Goal: Task Accomplishment & Management: Use online tool/utility

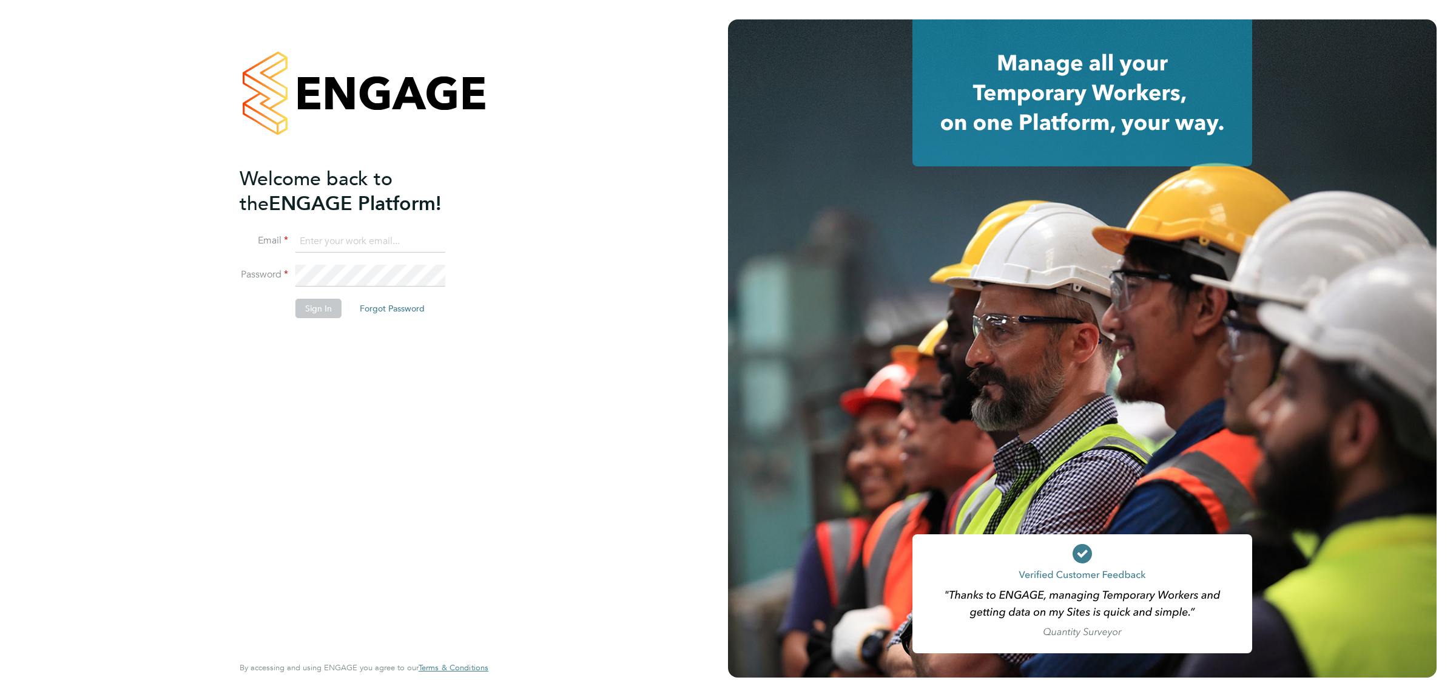
type input "jalaezihe@fr-group.co.uk"
click at [316, 305] on button "Sign In" at bounding box center [319, 308] width 46 height 19
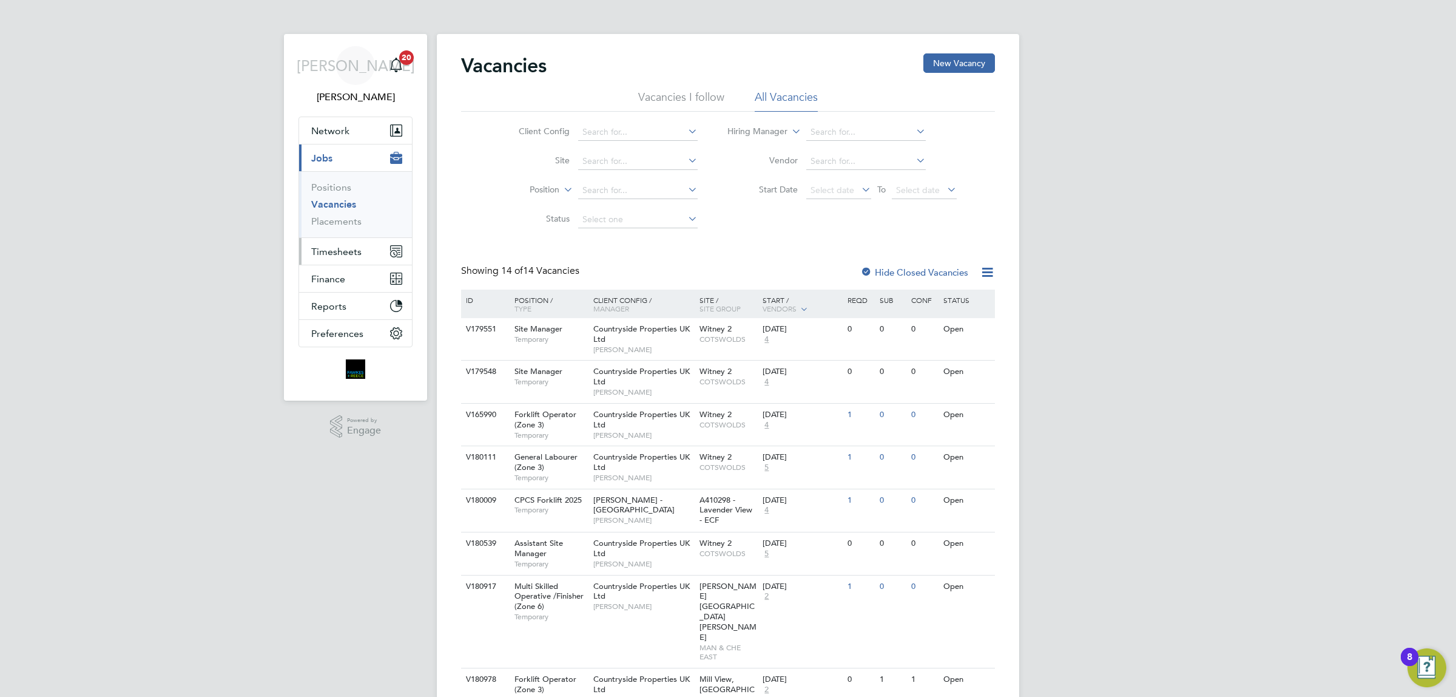
click at [356, 252] on span "Timesheets" at bounding box center [336, 252] width 50 height 12
click at [353, 212] on link "Timesheets" at bounding box center [336, 215] width 50 height 12
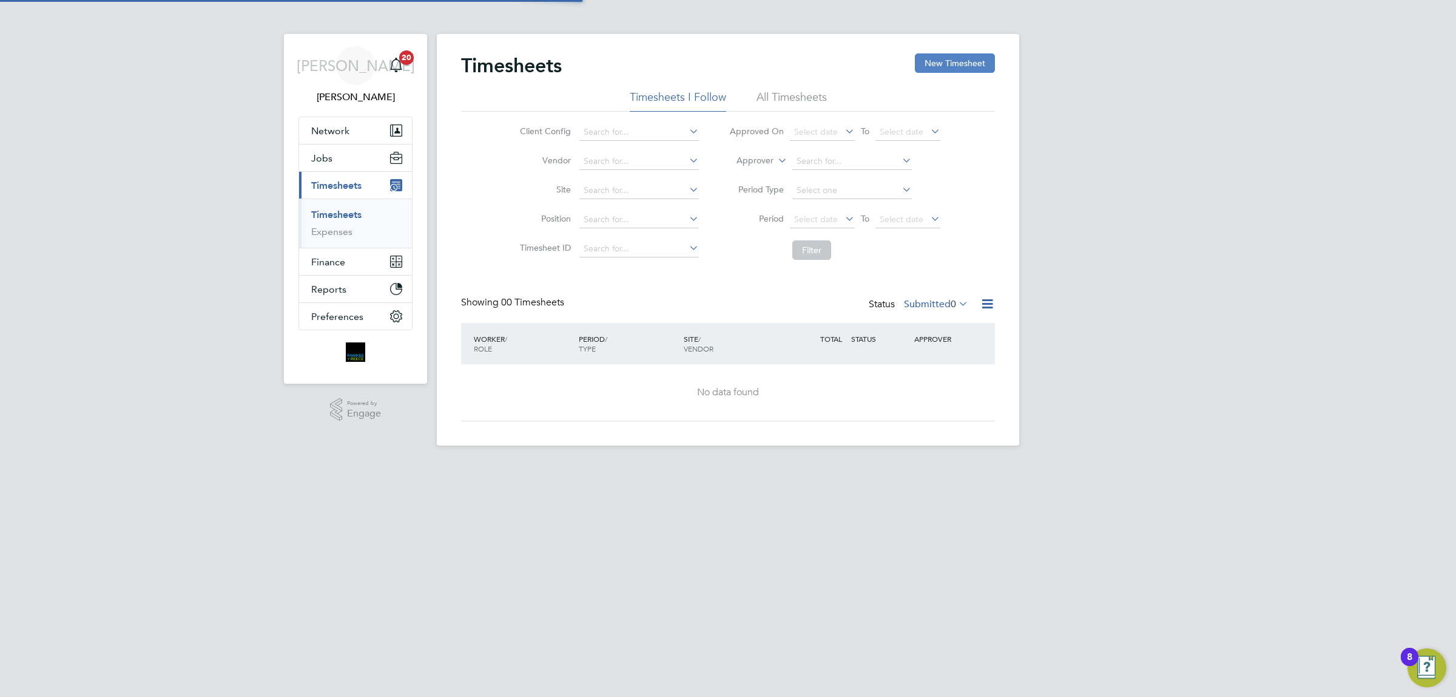
click at [966, 61] on button "New Timesheet" at bounding box center [955, 62] width 80 height 19
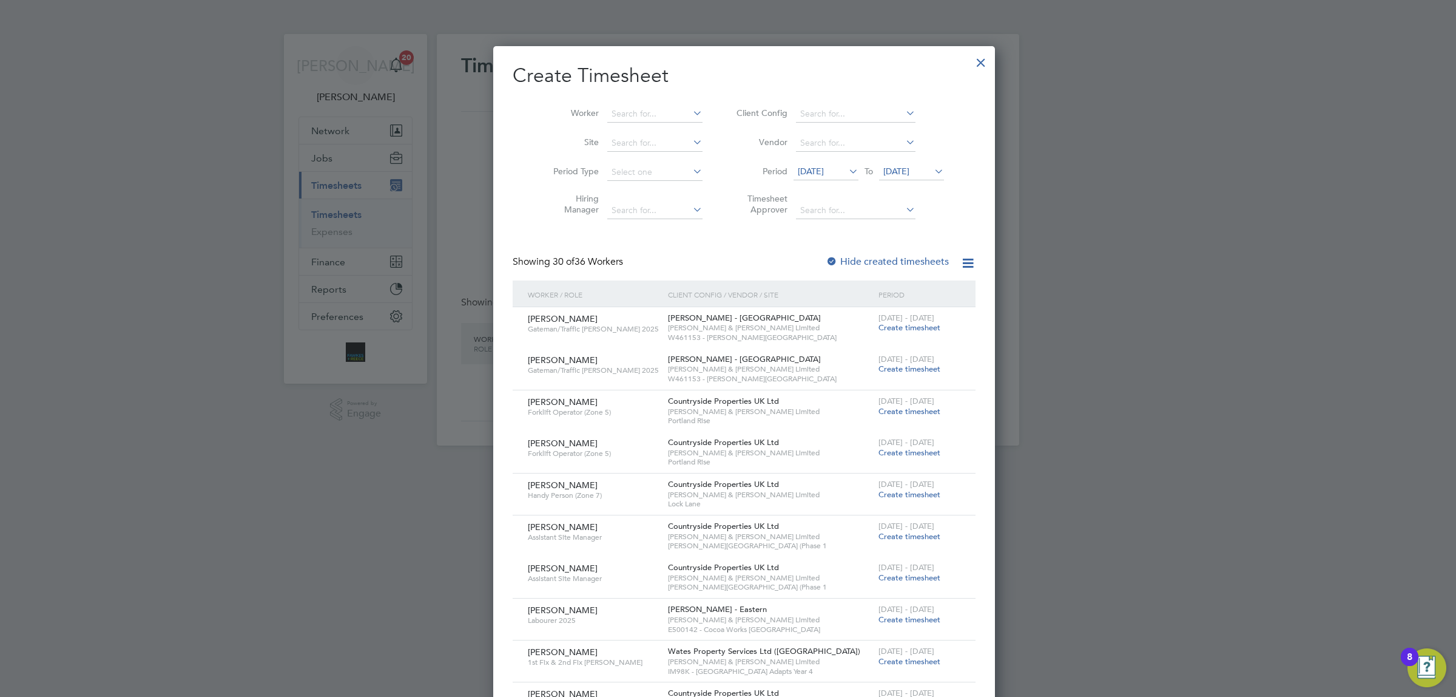
scroll to position [6, 5]
click at [641, 106] on input at bounding box center [654, 114] width 95 height 17
click at [657, 129] on li "Costel Amax imoaie" at bounding box center [638, 130] width 96 height 16
type input "[PERSON_NAME]"
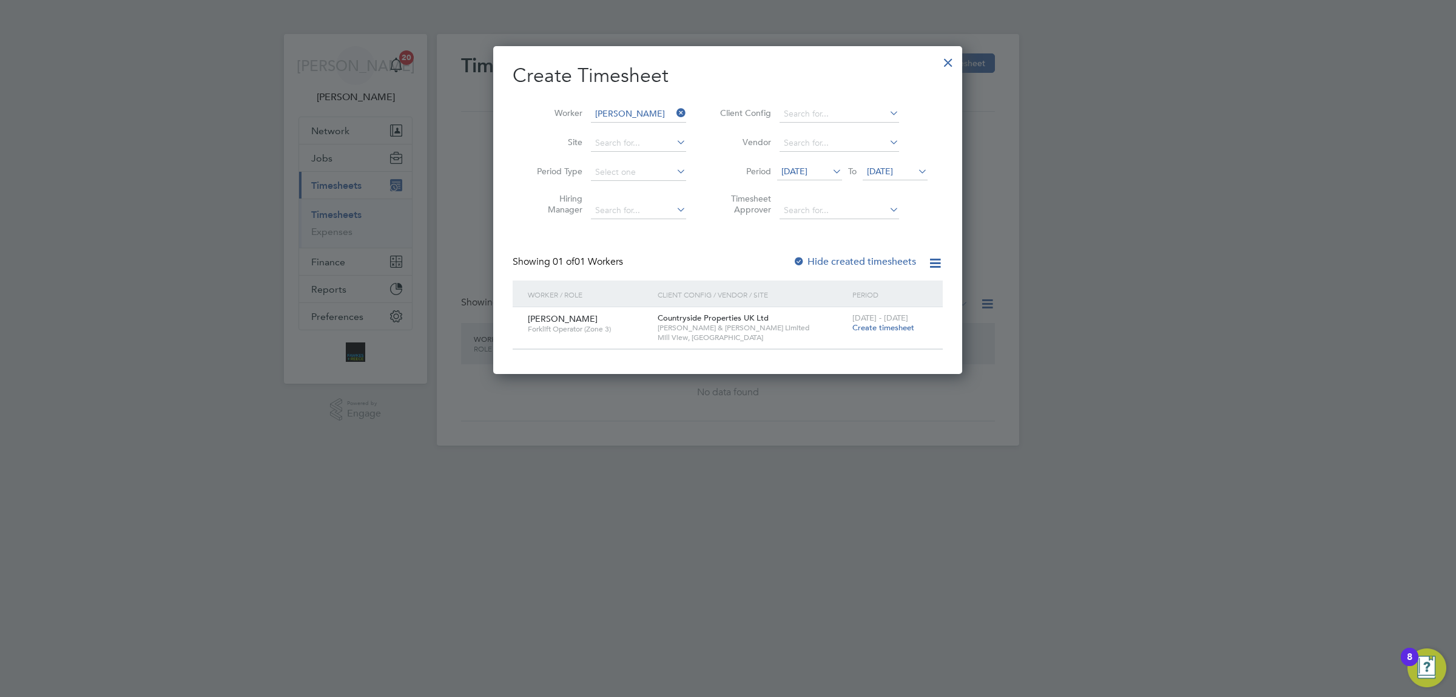
scroll to position [328, 469]
click at [916, 171] on icon at bounding box center [916, 171] width 0 height 17
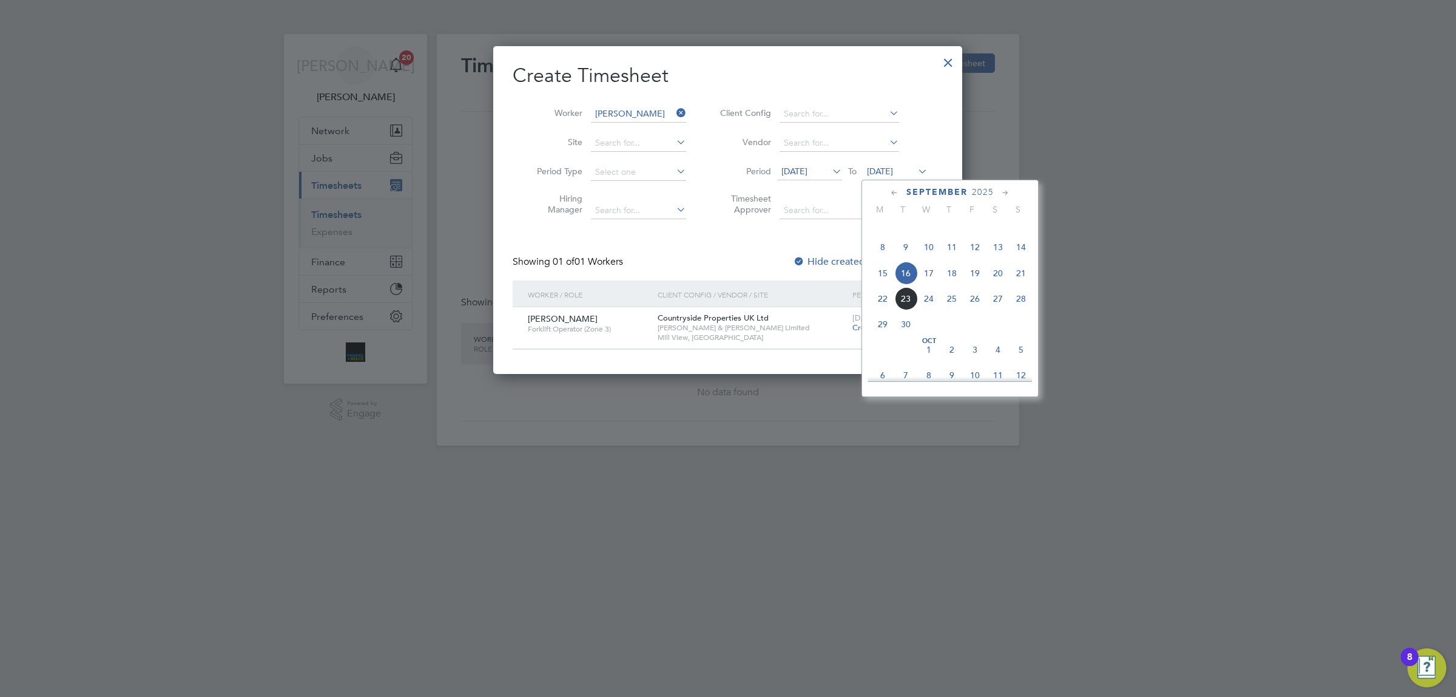
click at [1023, 283] on span "21" at bounding box center [1021, 273] width 23 height 23
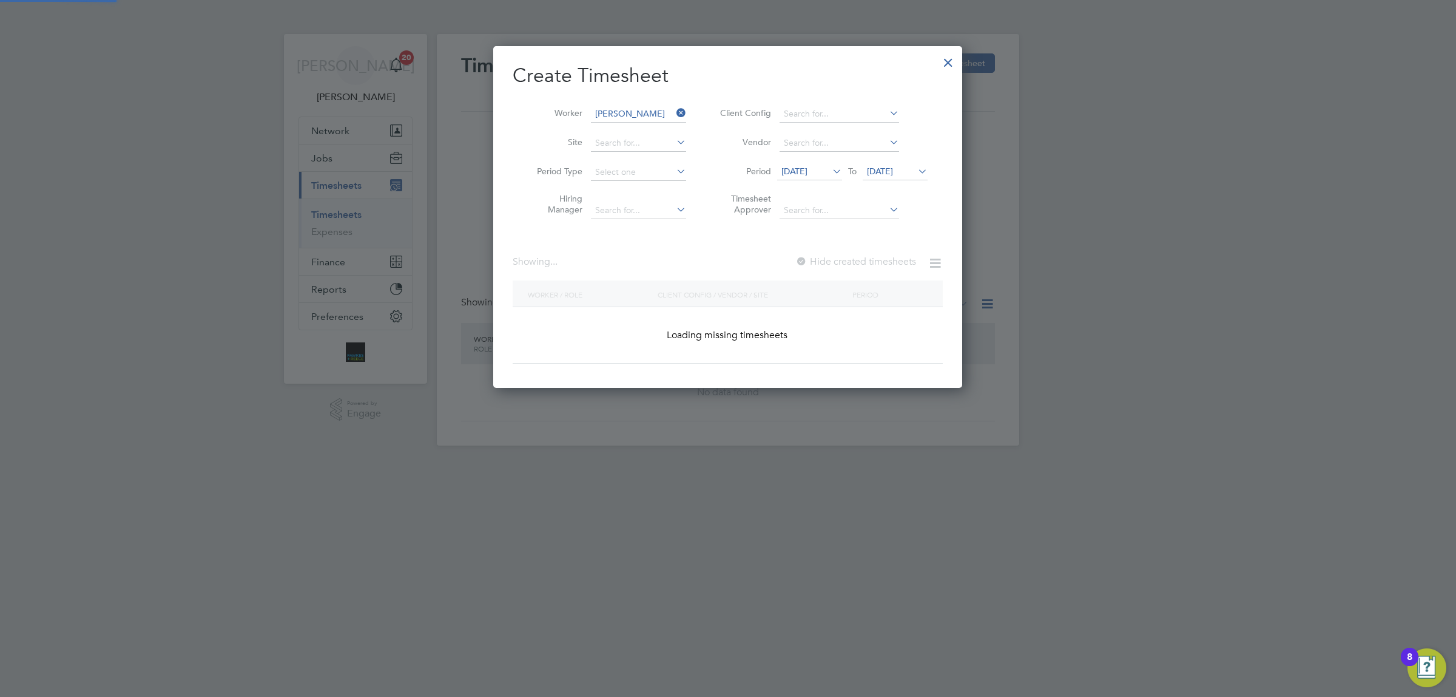
scroll to position [6, 5]
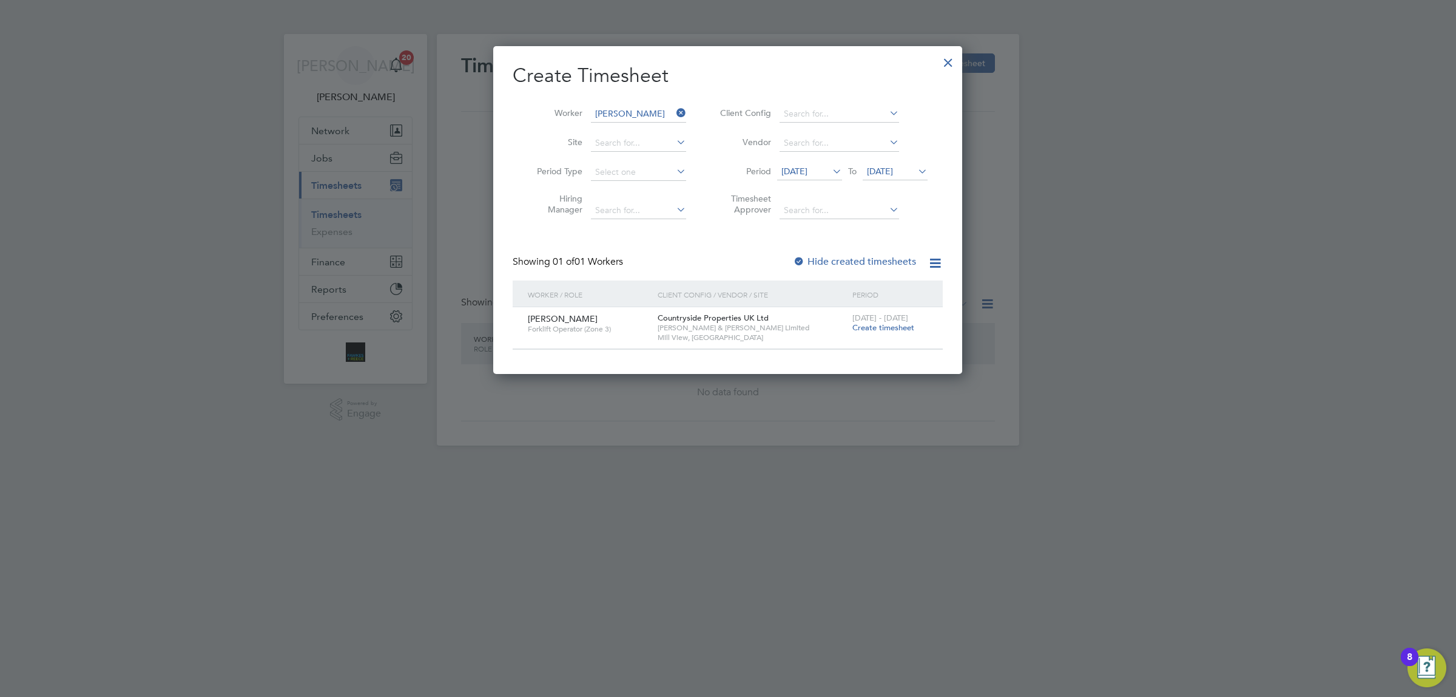
click at [811, 257] on label "Hide created timesheets" at bounding box center [854, 261] width 123 height 12
click at [801, 169] on span "[DATE]" at bounding box center [795, 171] width 26 height 11
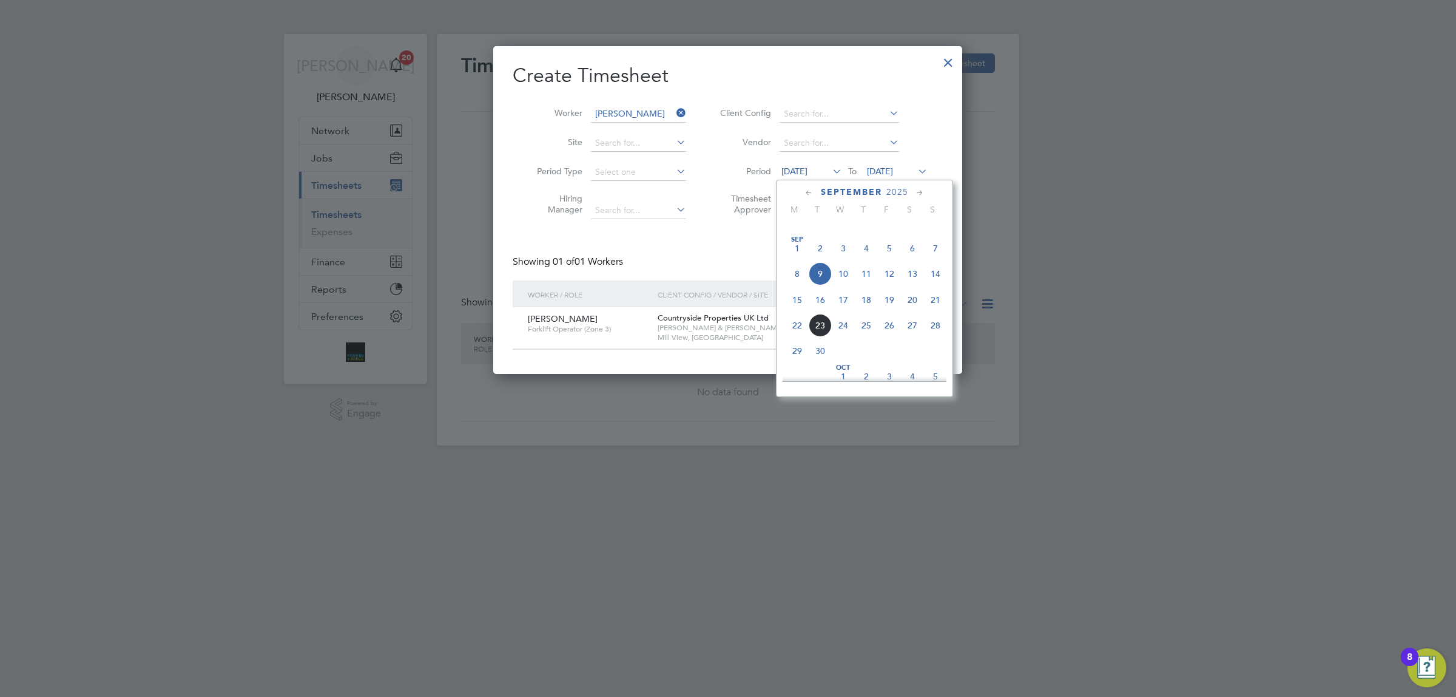
click at [794, 243] on span "Sep" at bounding box center [797, 240] width 23 height 6
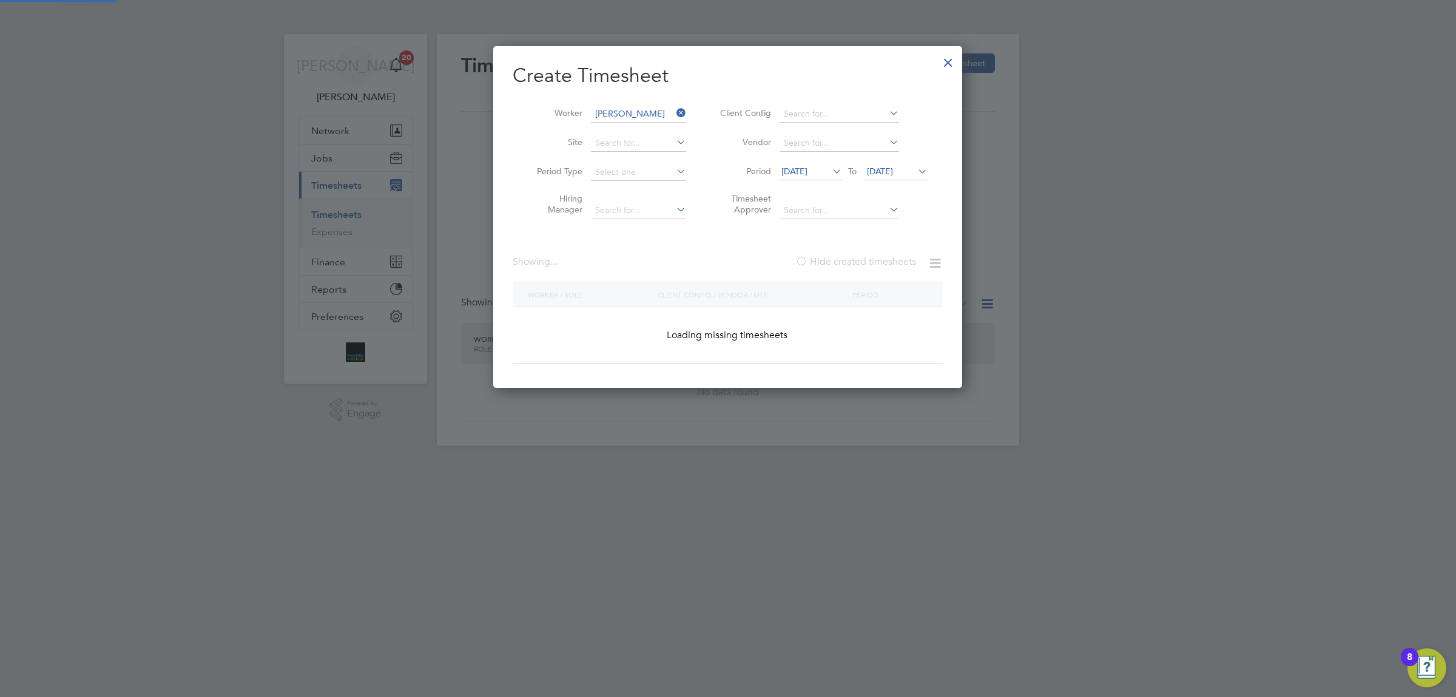
scroll to position [410, 469]
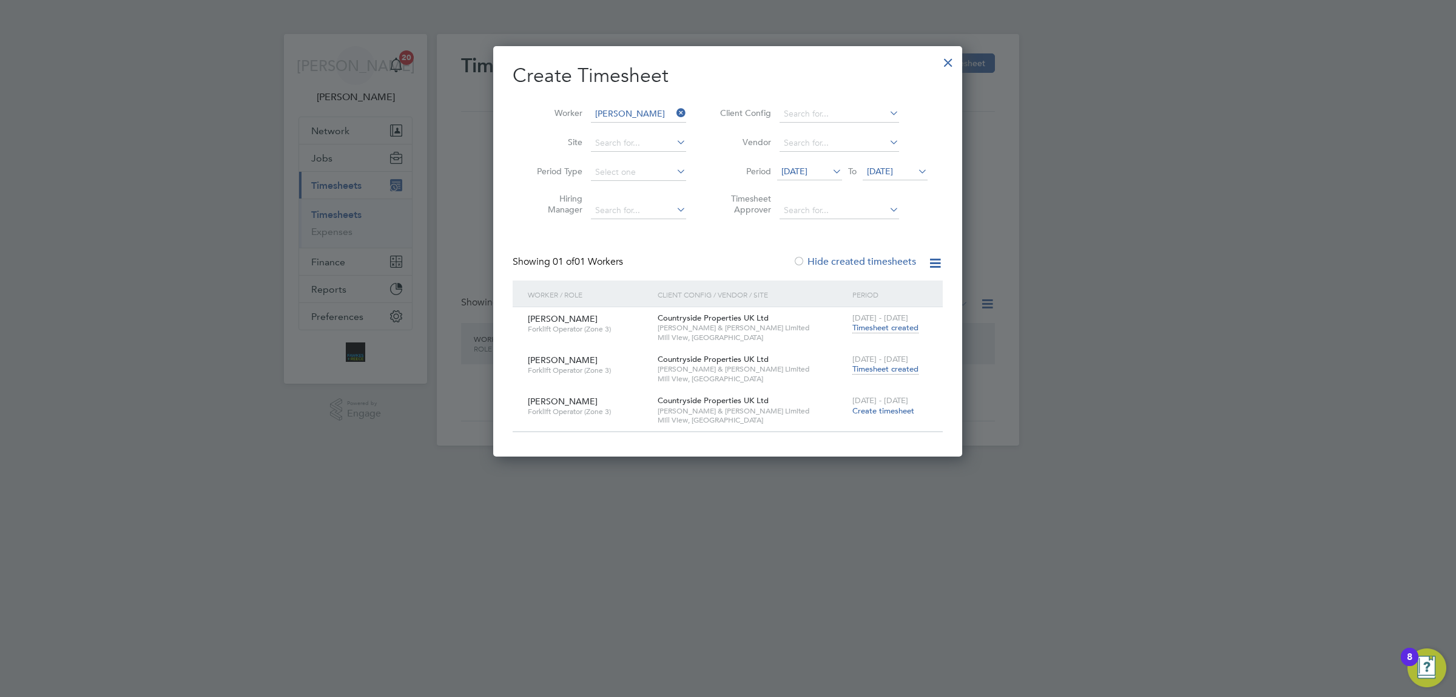
drag, startPoint x: 620, startPoint y: 117, endPoint x: 623, endPoint y: 111, distance: 6.5
click at [620, 117] on input "[PERSON_NAME]" at bounding box center [638, 114] width 95 height 17
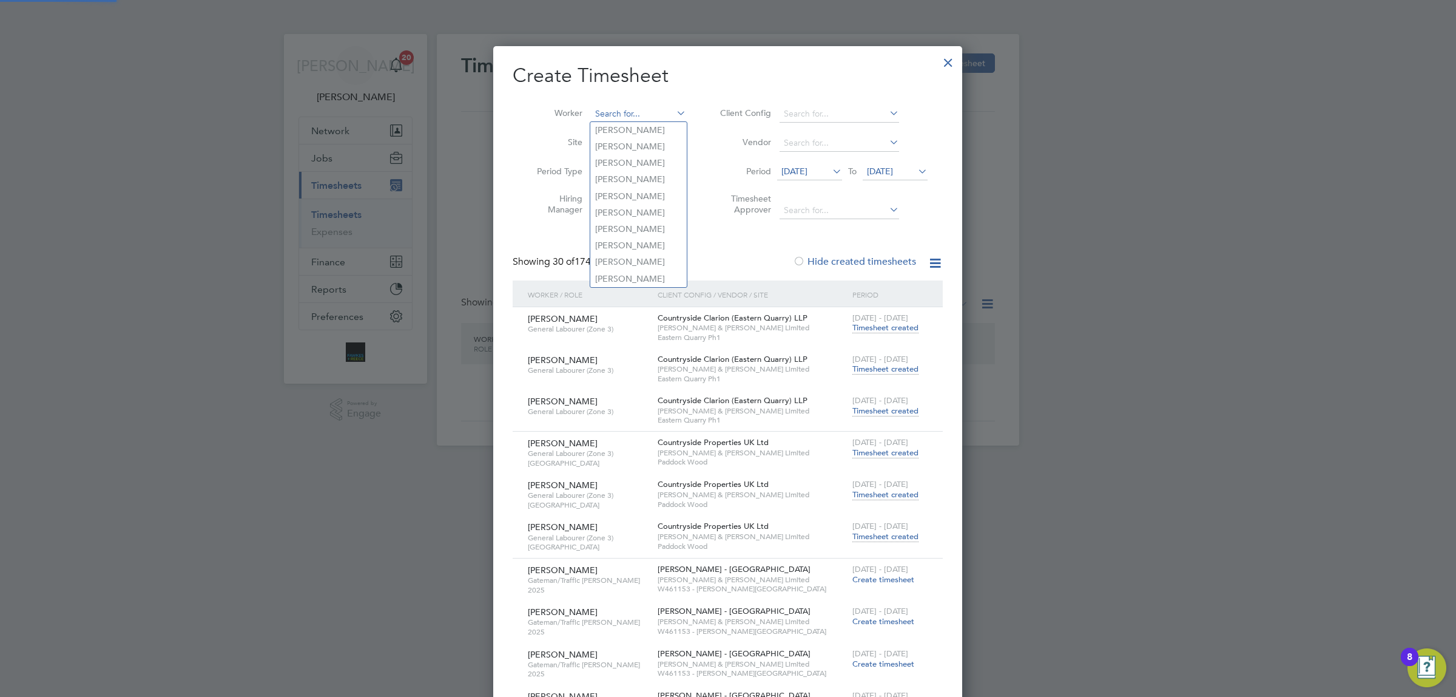
scroll to position [4273, 469]
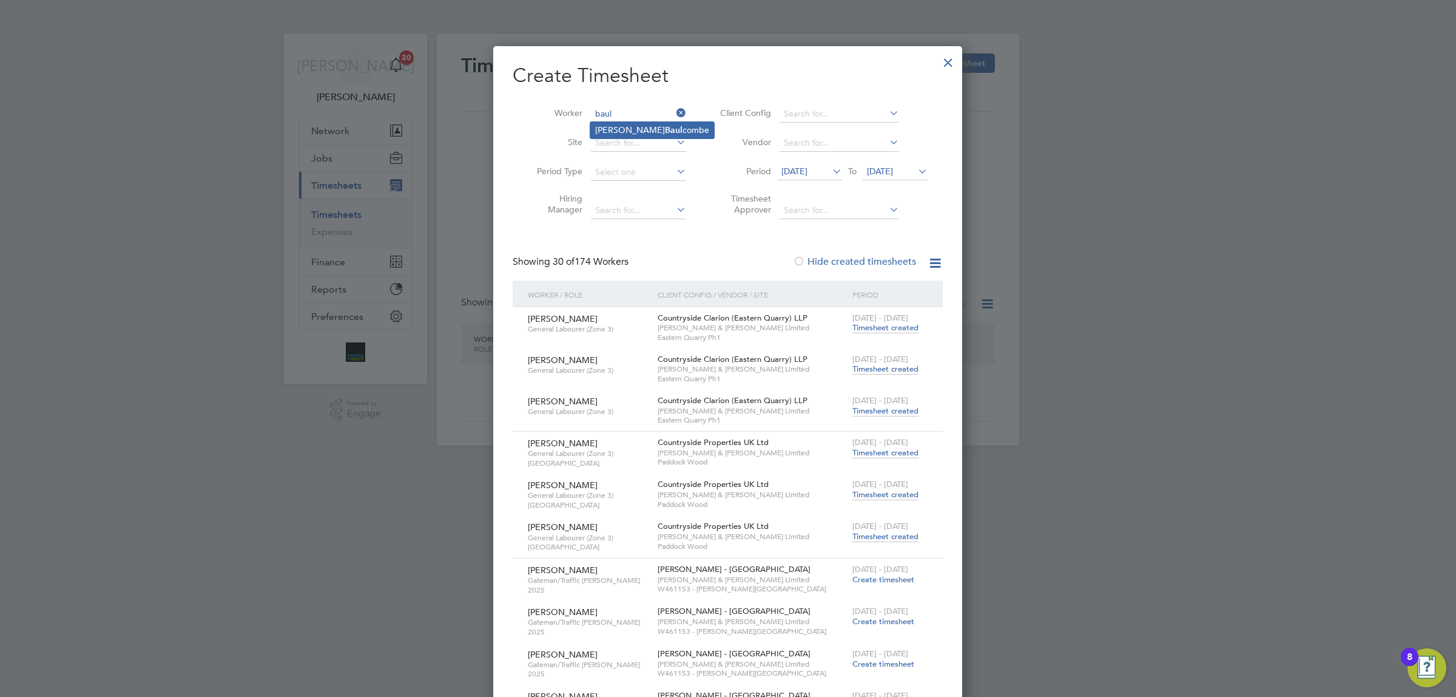
click at [634, 130] on li "[PERSON_NAME] combe" at bounding box center [652, 130] width 124 height 16
type input "[PERSON_NAME]"
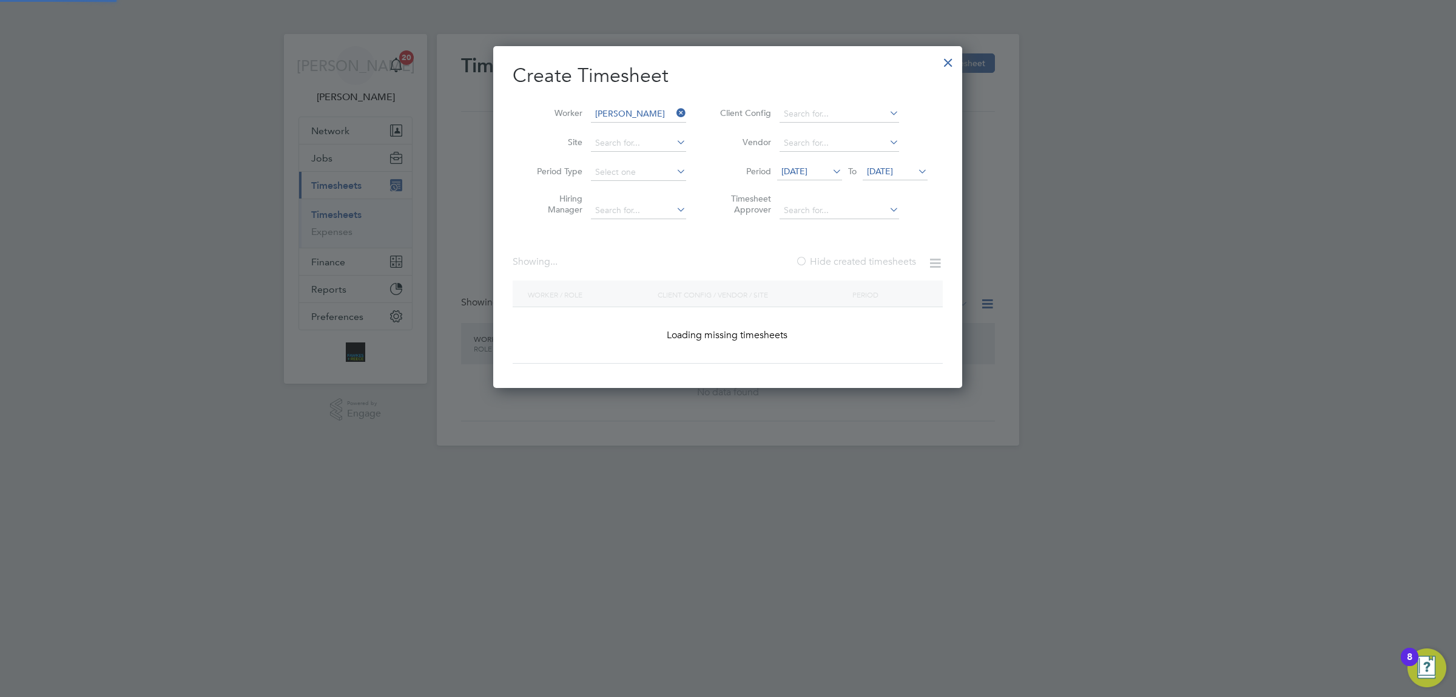
scroll to position [368, 469]
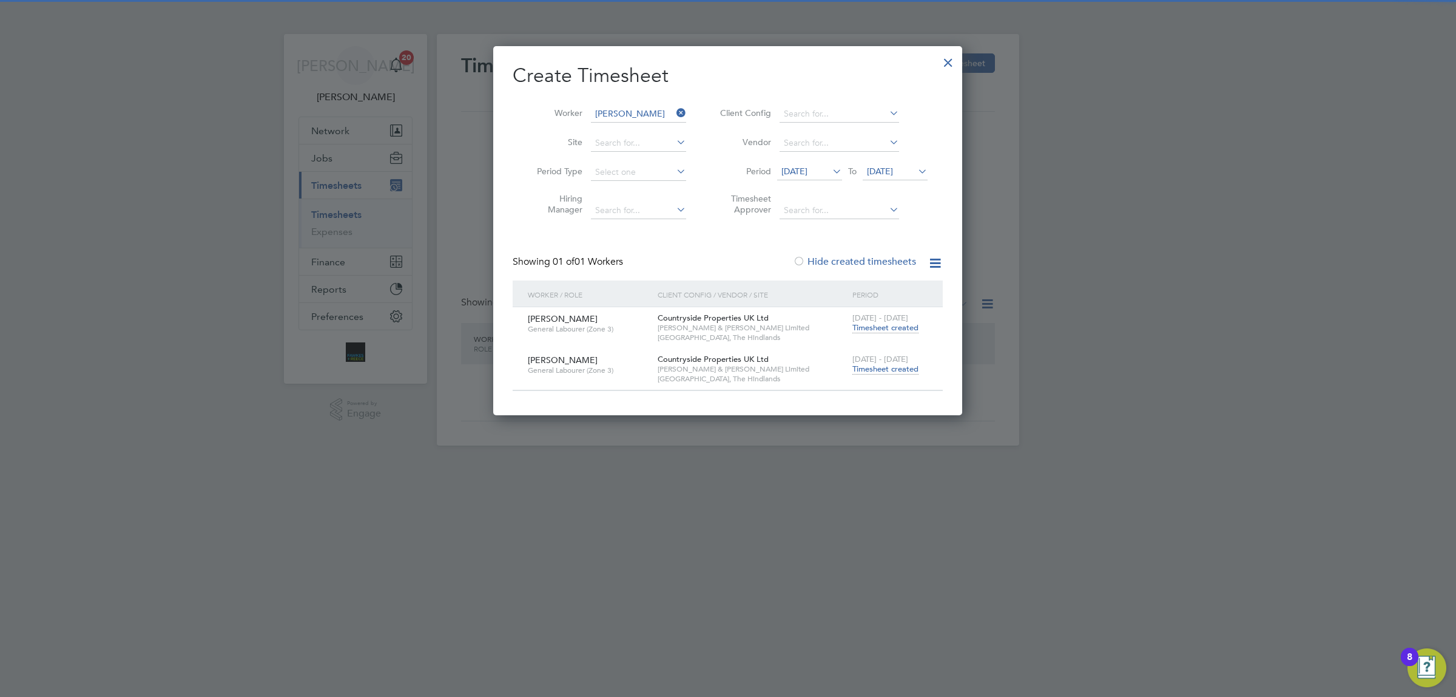
click at [892, 364] on span "Timesheet created" at bounding box center [886, 368] width 66 height 11
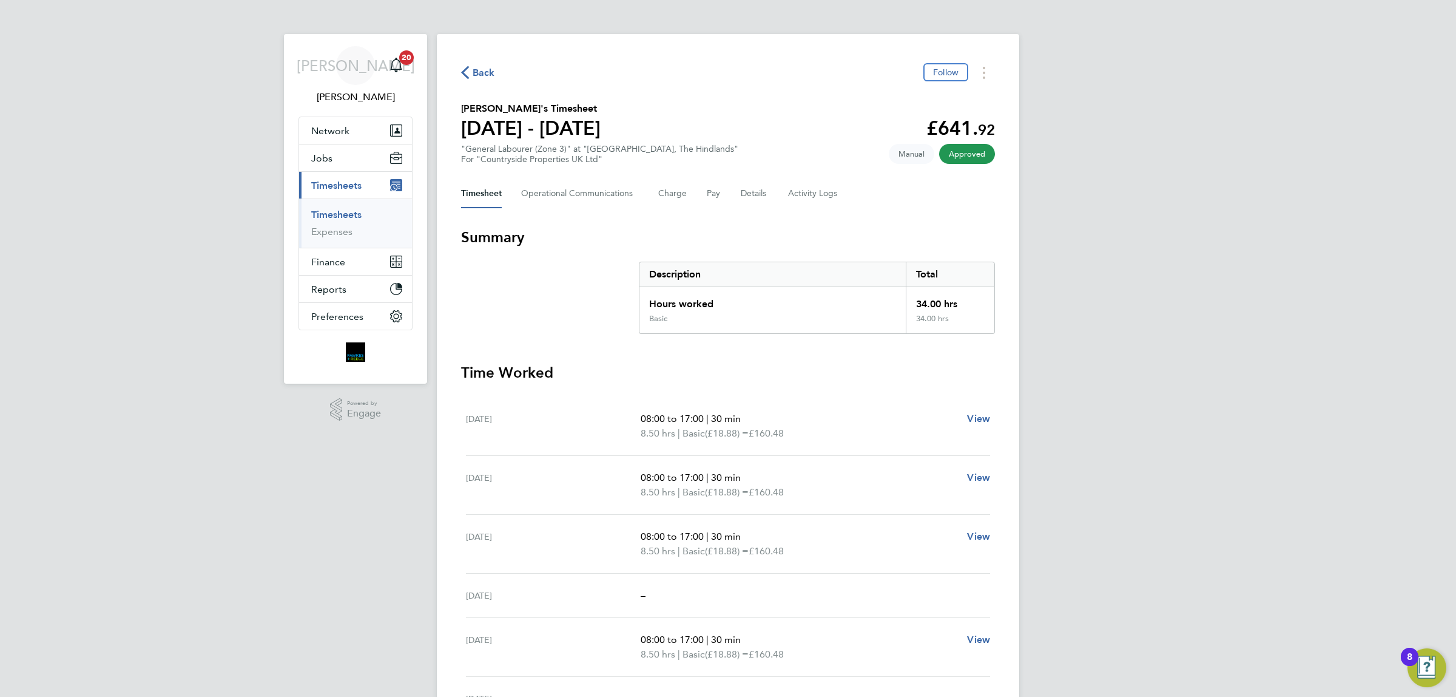
click at [487, 70] on span "Back" at bounding box center [484, 73] width 22 height 15
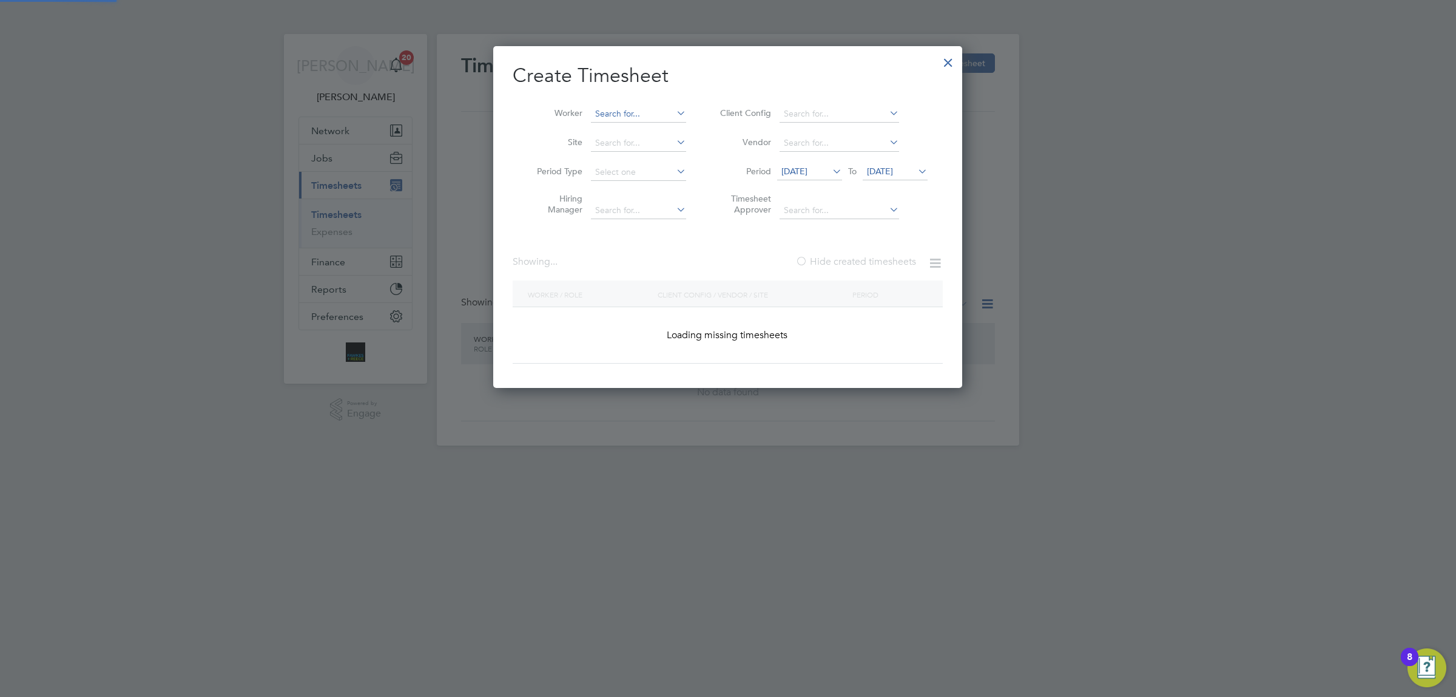
click at [628, 113] on input at bounding box center [638, 114] width 95 height 17
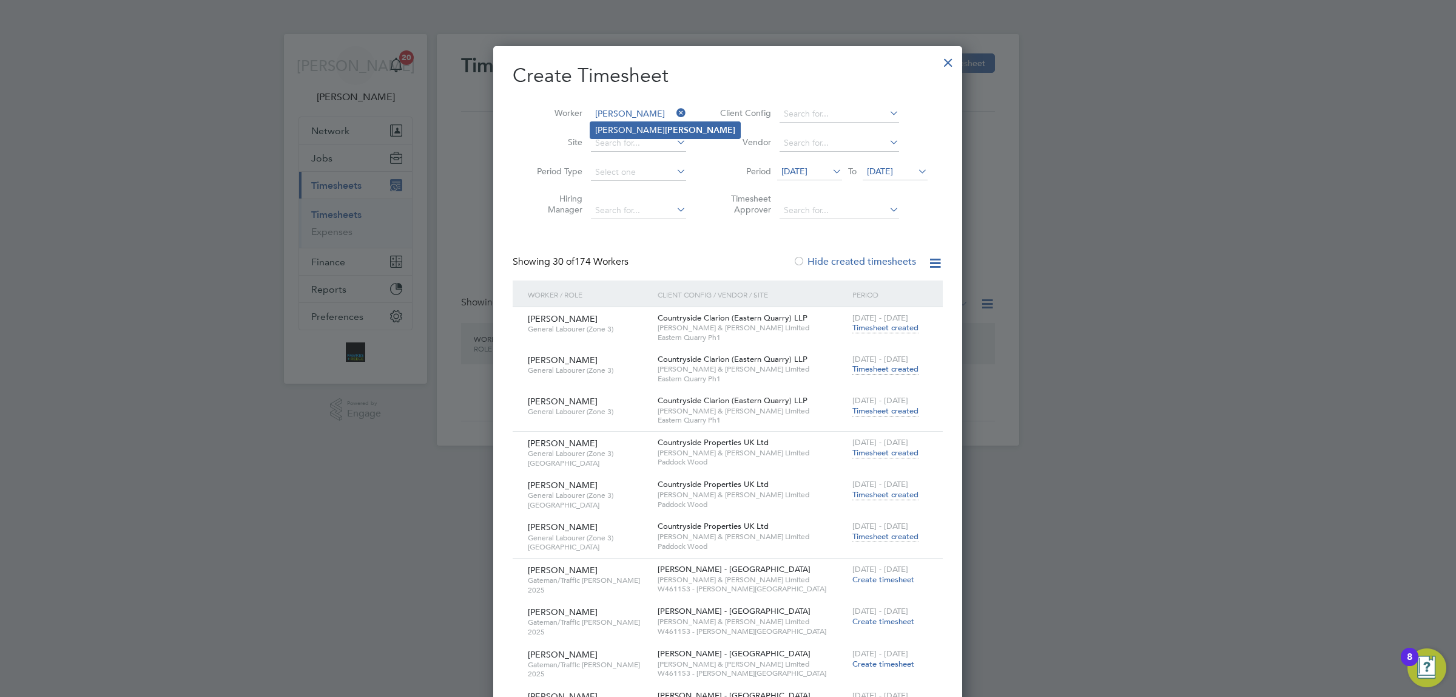
click at [665, 126] on b "[PERSON_NAME]" at bounding box center [700, 130] width 70 height 10
type input "[PERSON_NAME]"
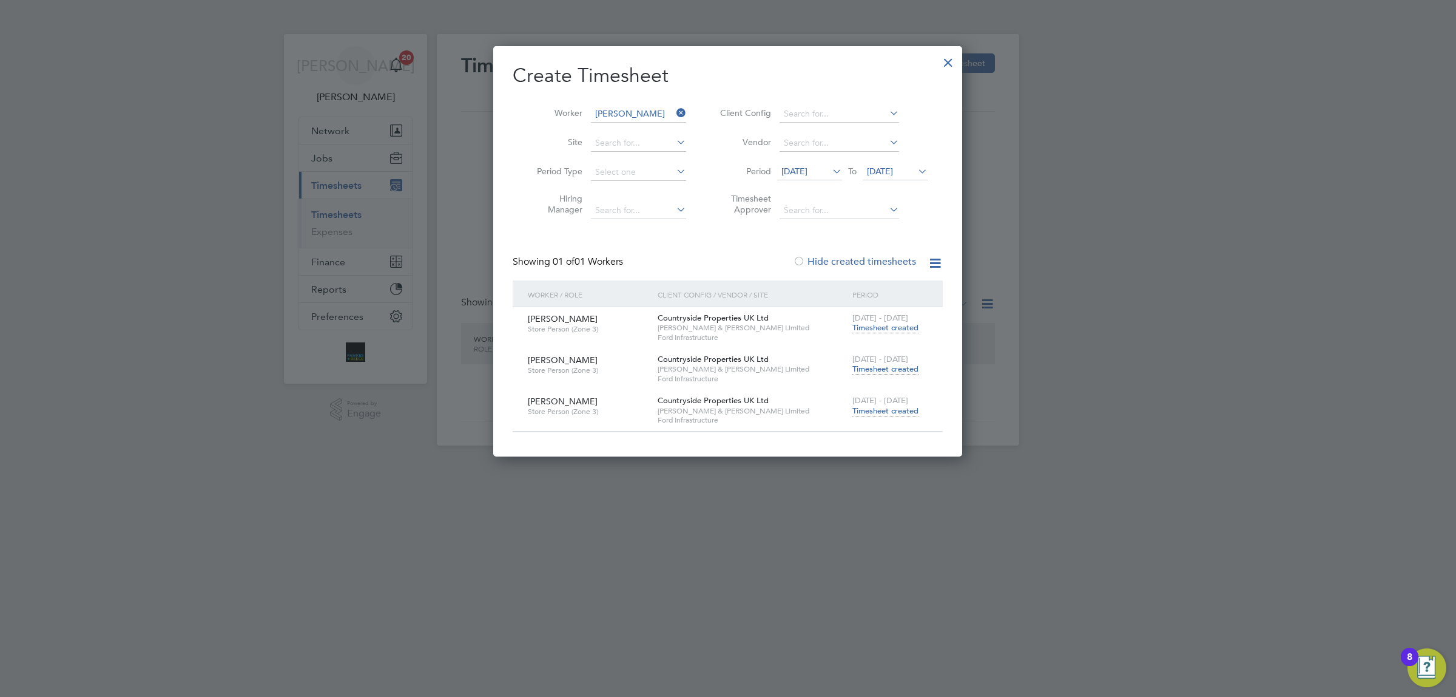
click at [880, 405] on span "Timesheet created" at bounding box center [886, 410] width 66 height 11
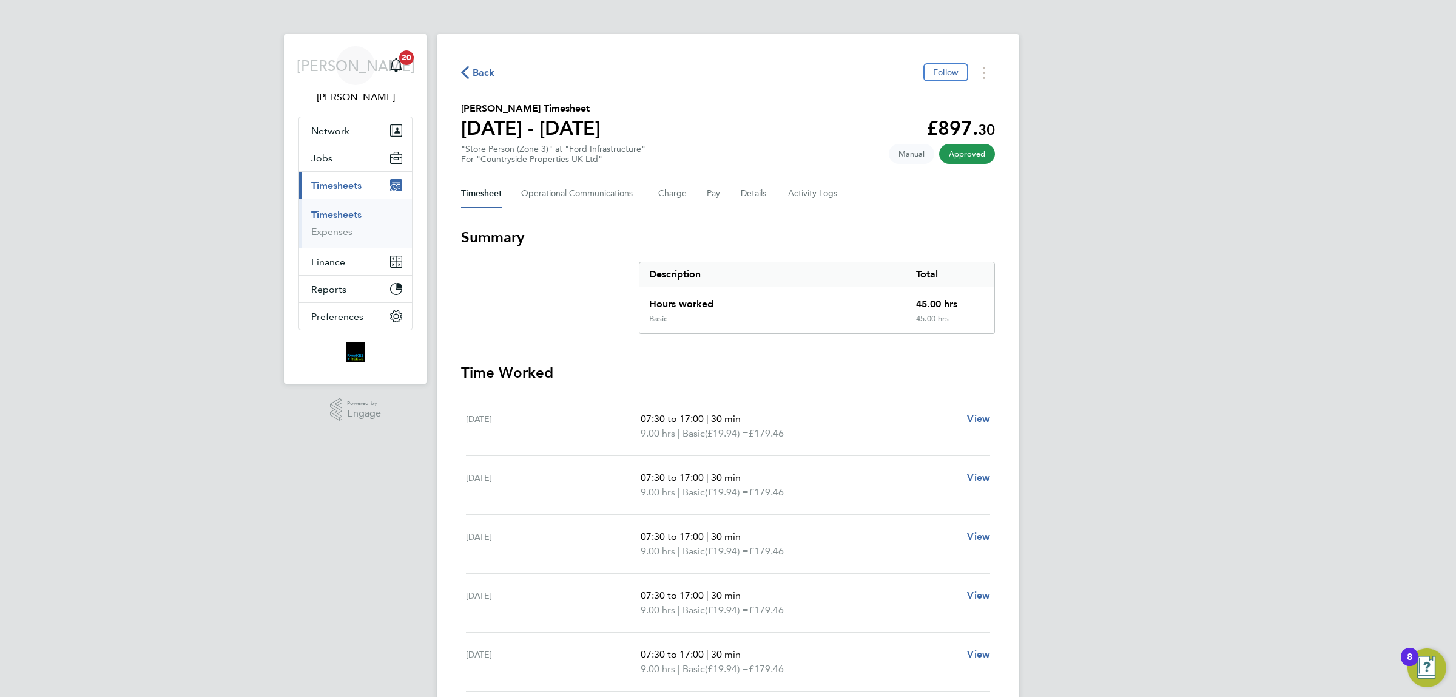
click at [477, 76] on span "Back" at bounding box center [484, 73] width 22 height 15
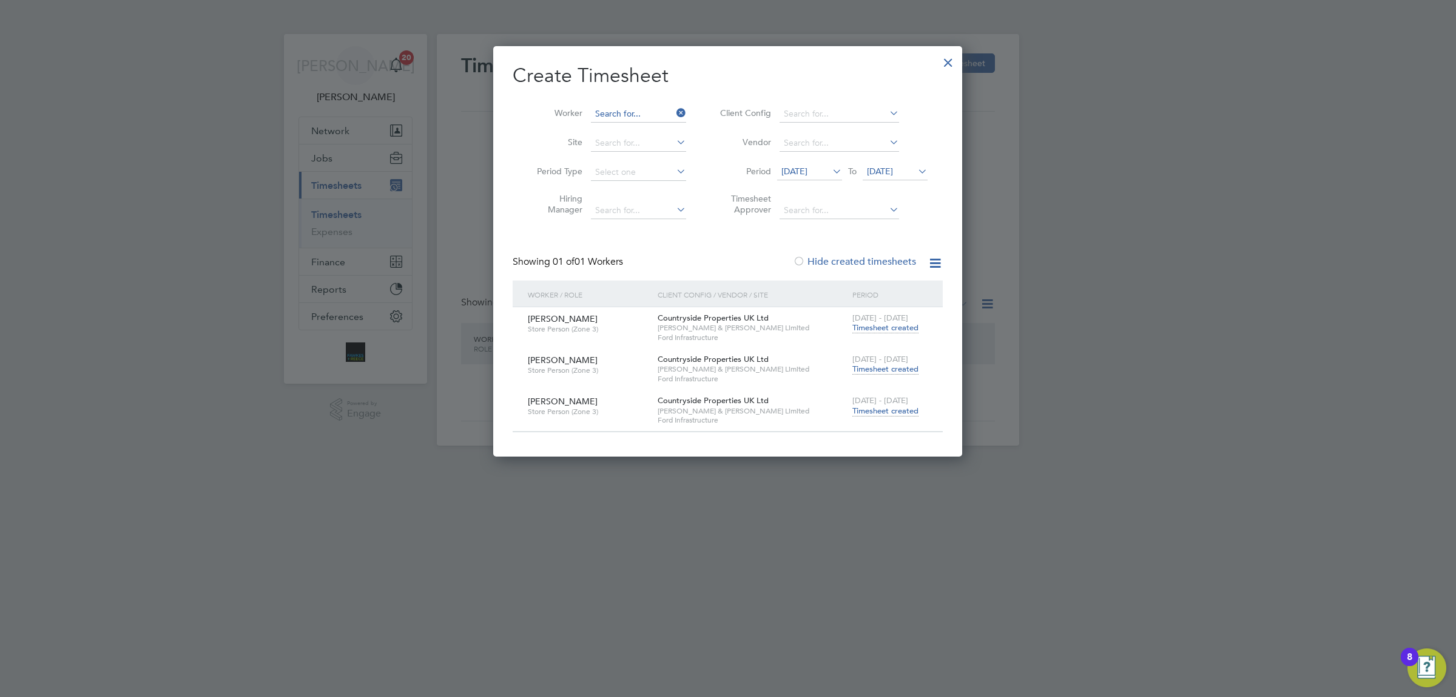
click at [619, 115] on input at bounding box center [638, 114] width 95 height 17
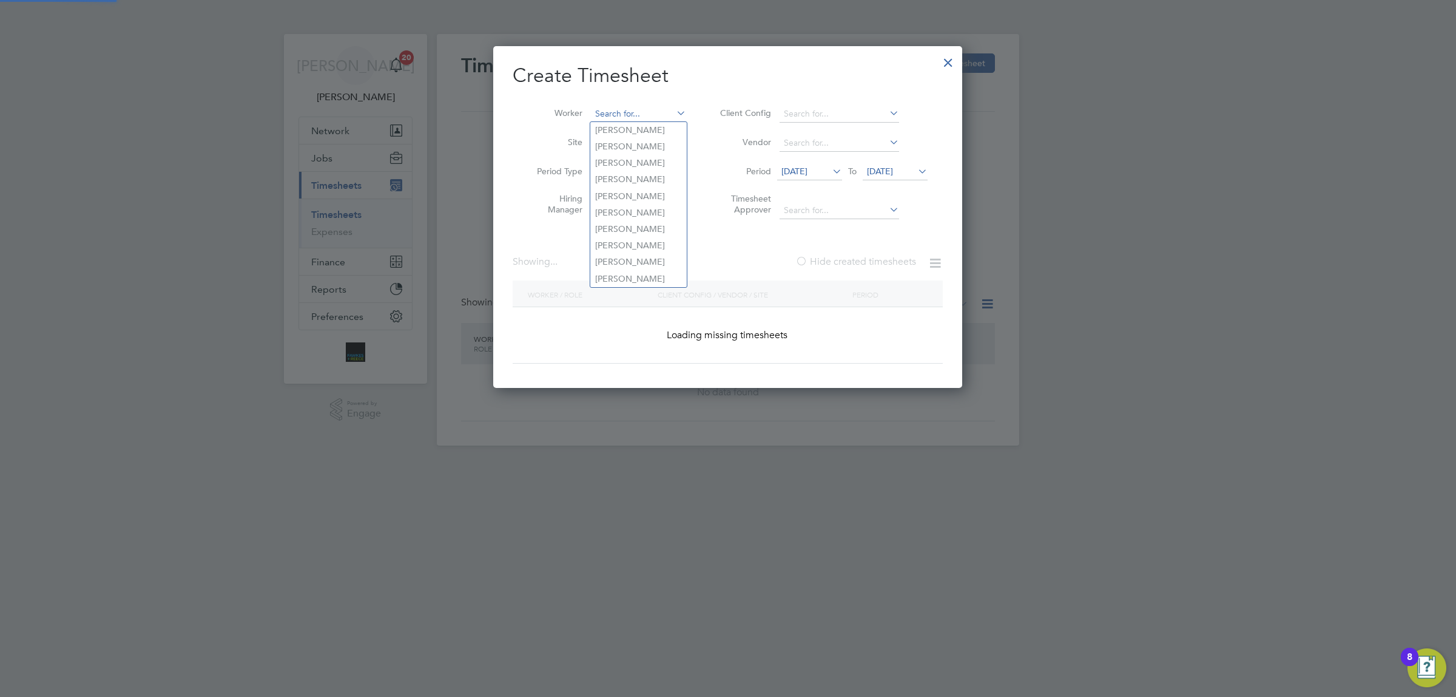
scroll to position [4273, 469]
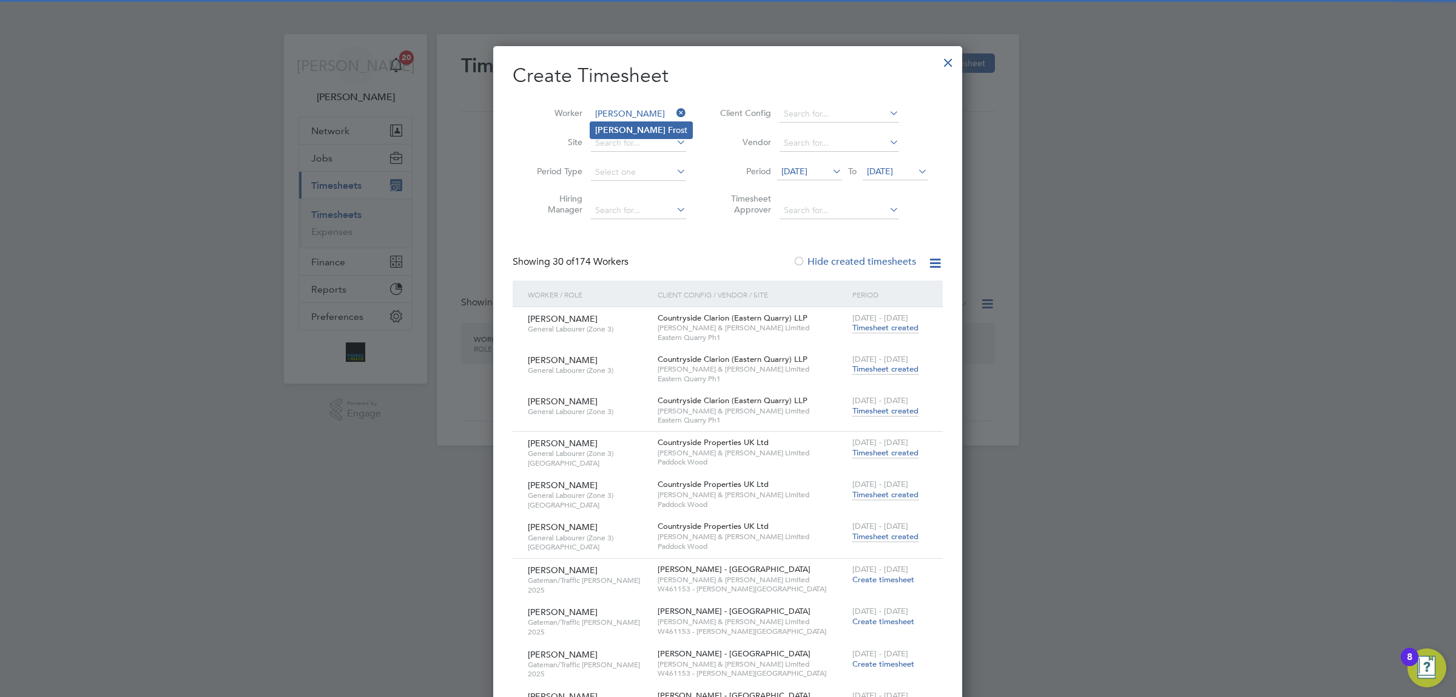
click at [611, 130] on b "[PERSON_NAME]" at bounding box center [630, 130] width 70 height 10
type input "[PERSON_NAME]"
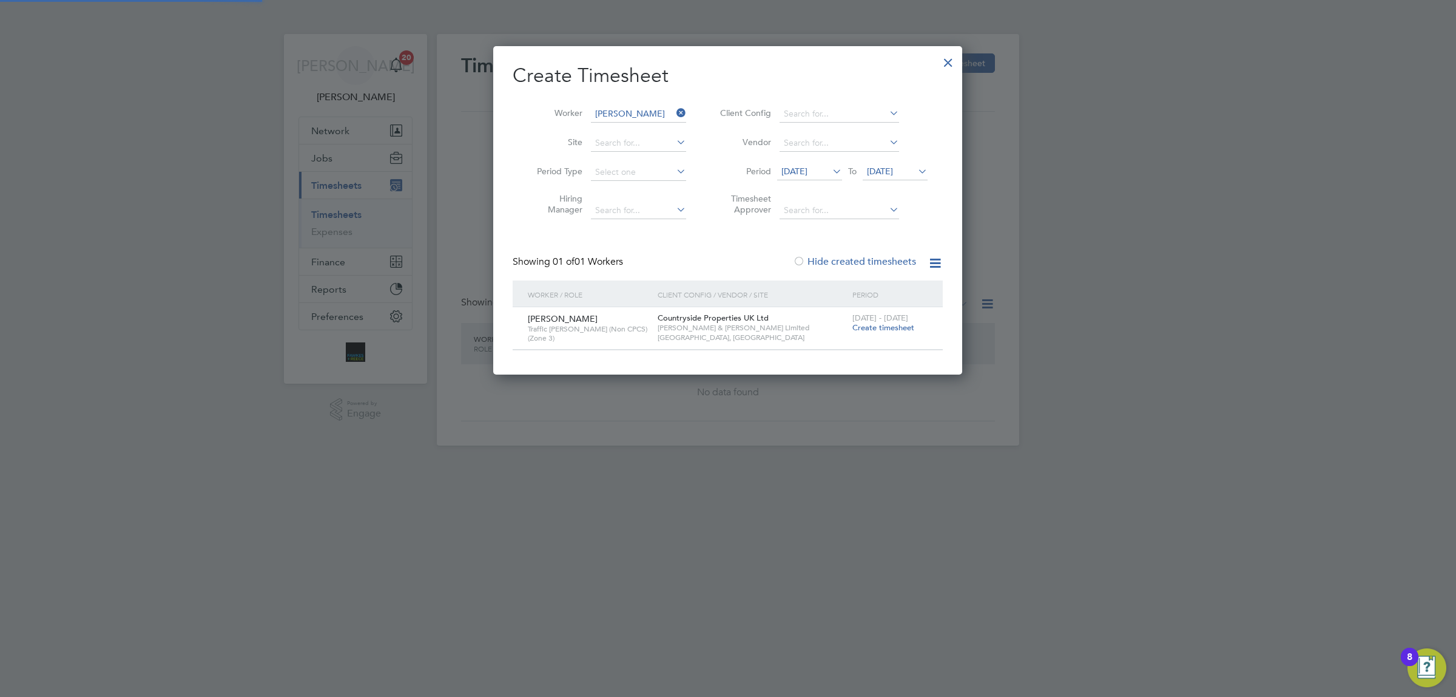
scroll to position [6, 5]
drag, startPoint x: 683, startPoint y: 111, endPoint x: 629, endPoint y: 111, distance: 54.0
click at [674, 111] on icon at bounding box center [674, 112] width 0 height 17
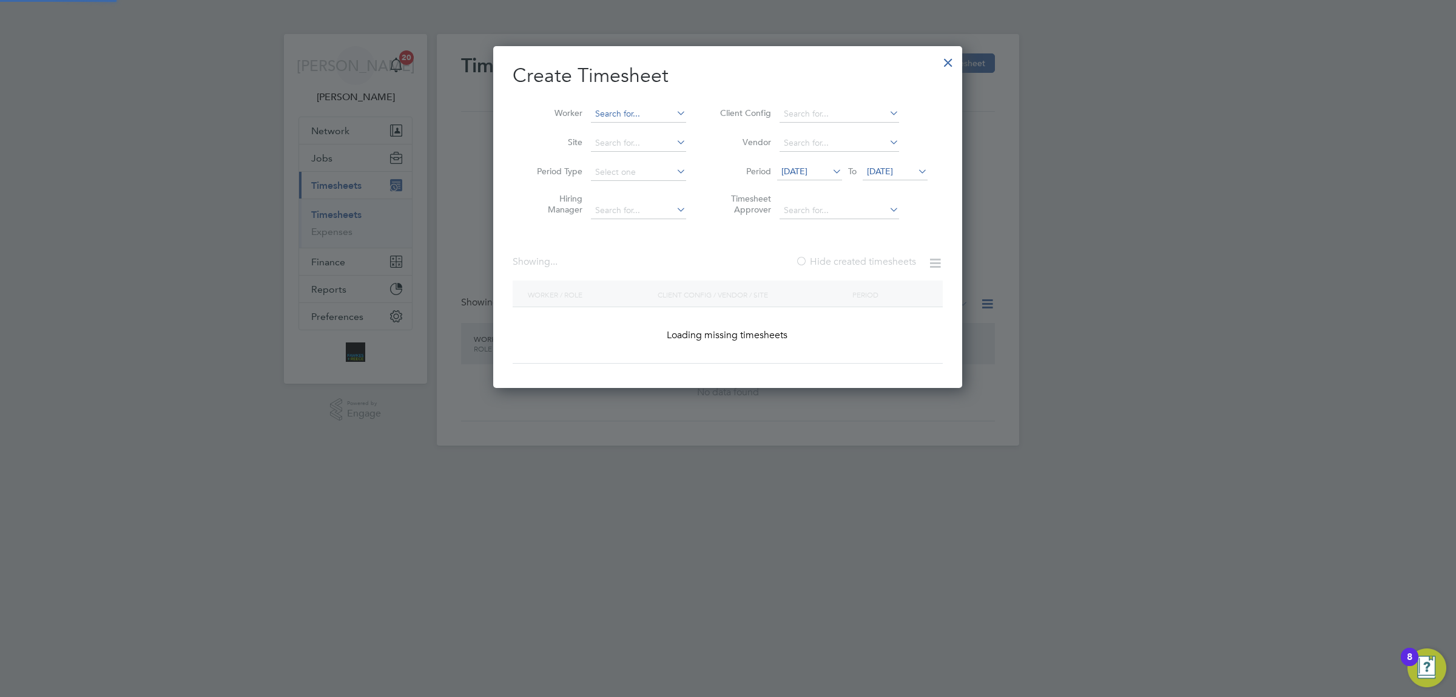
click at [618, 111] on input at bounding box center [638, 114] width 95 height 17
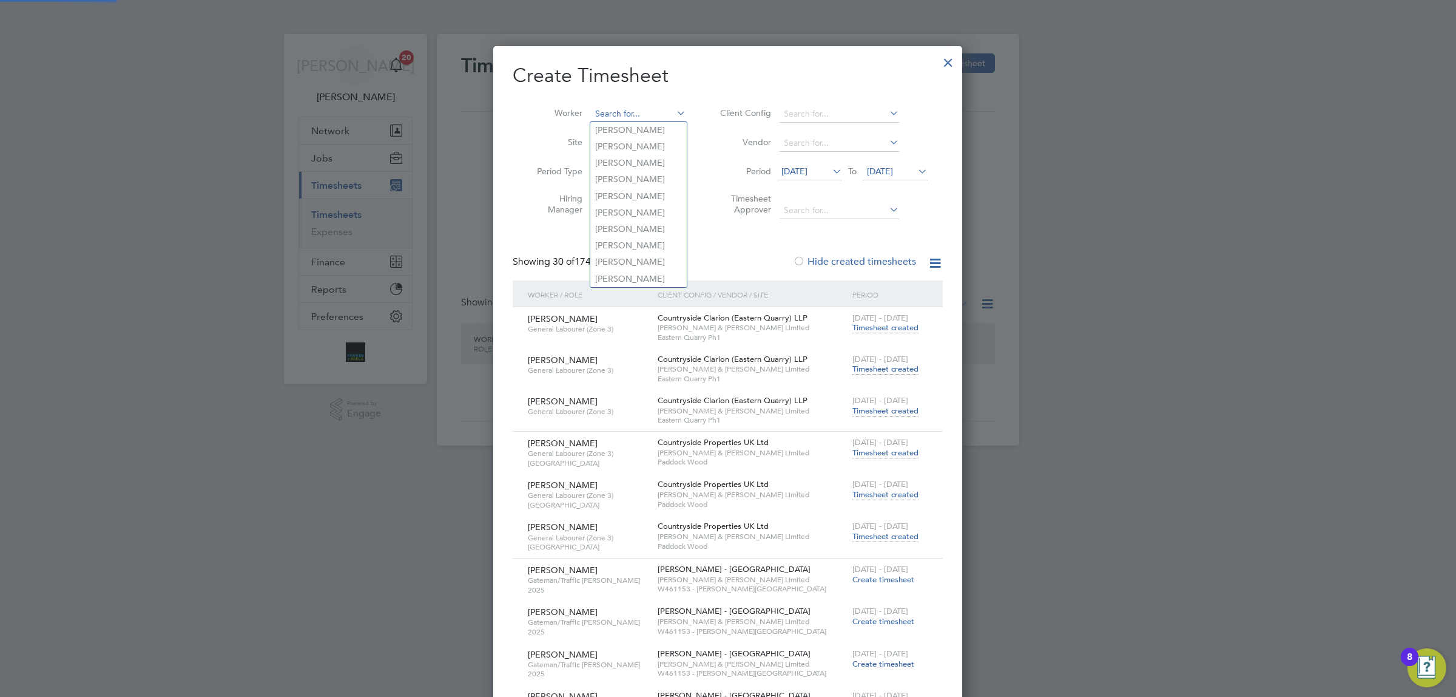
scroll to position [4273, 469]
click at [668, 126] on b "Knight" at bounding box center [681, 130] width 27 height 10
type input "[PERSON_NAME]"
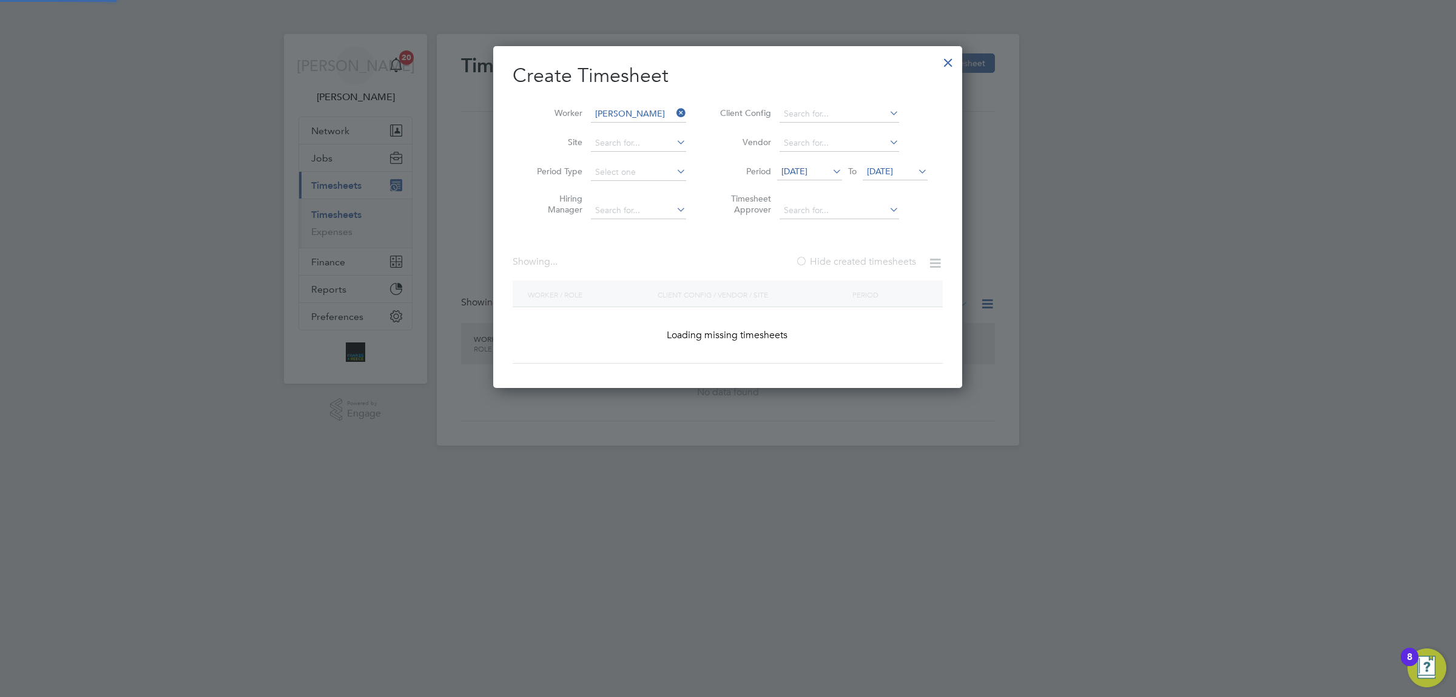
scroll to position [6, 5]
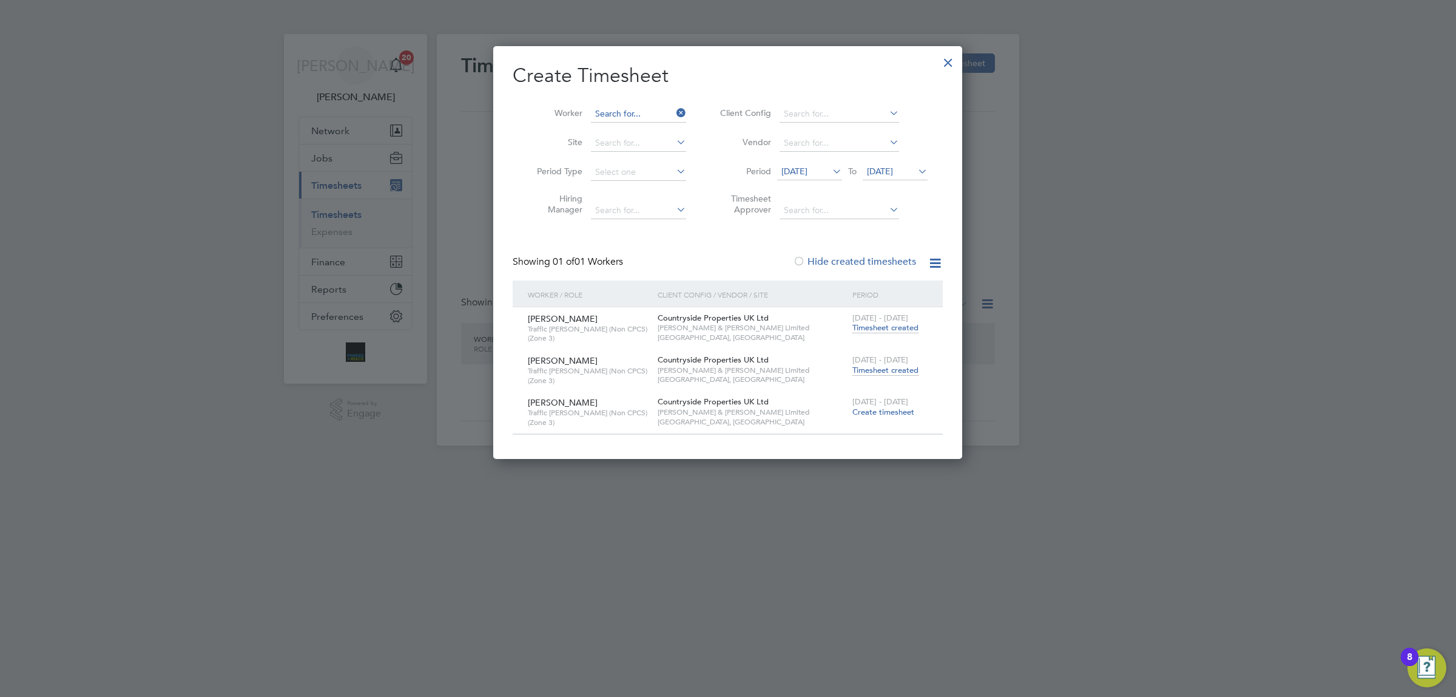
click at [647, 110] on input at bounding box center [638, 114] width 95 height 17
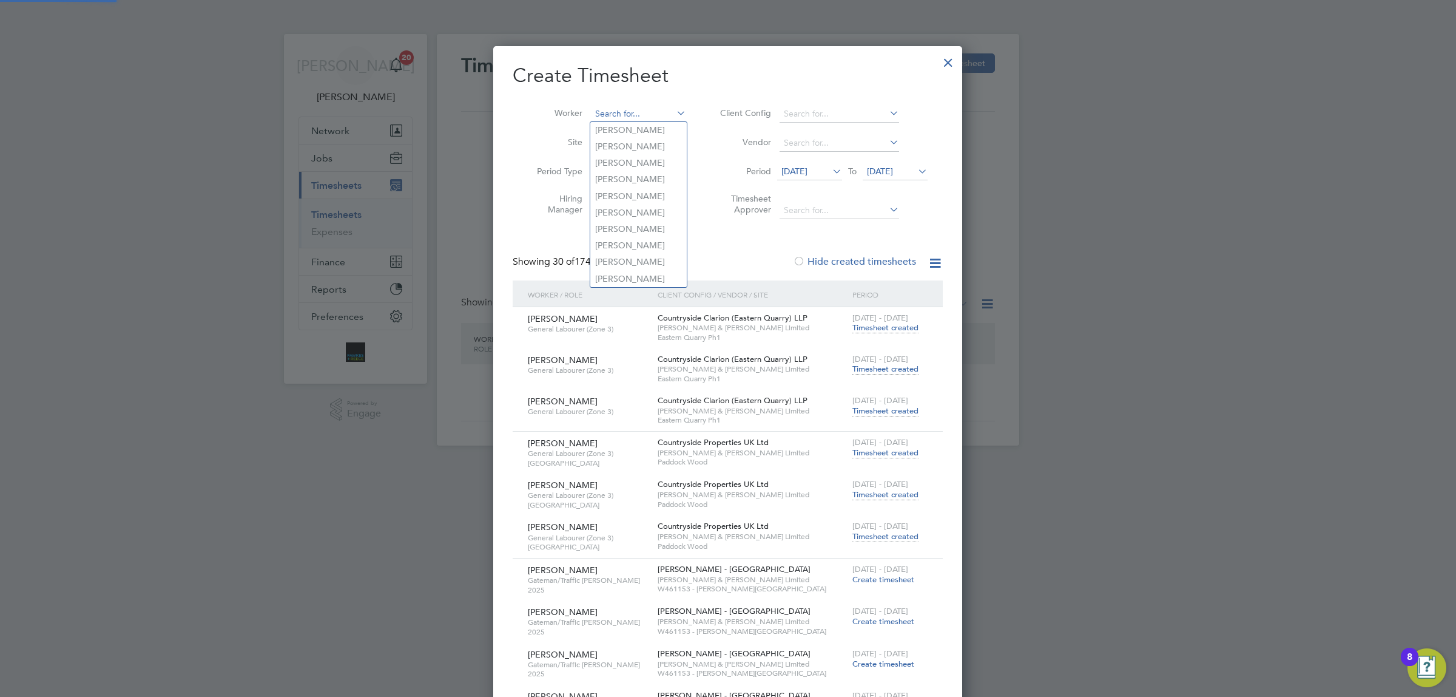
scroll to position [4273, 469]
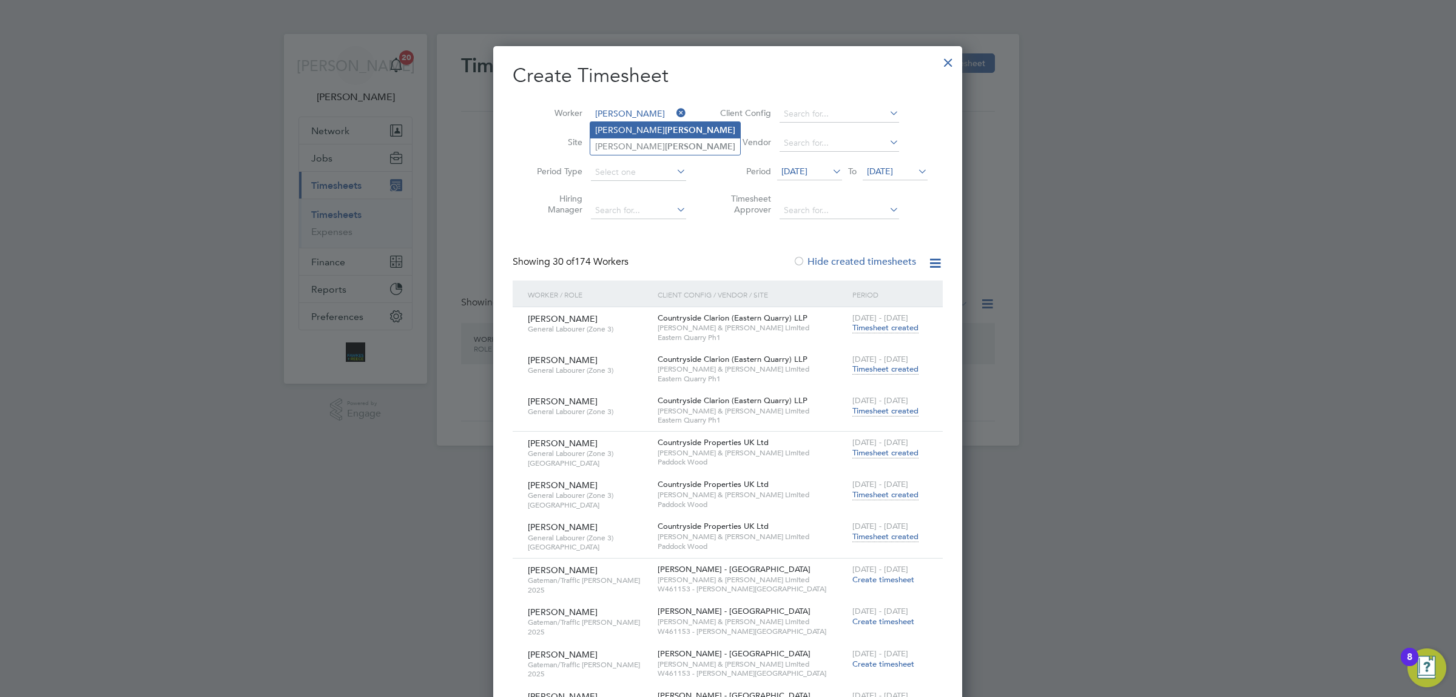
drag, startPoint x: 629, startPoint y: 152, endPoint x: 635, endPoint y: 130, distance: 22.7
click at [628, 152] on li "[PERSON_NAME]" at bounding box center [665, 146] width 150 height 16
type input "[PERSON_NAME]"
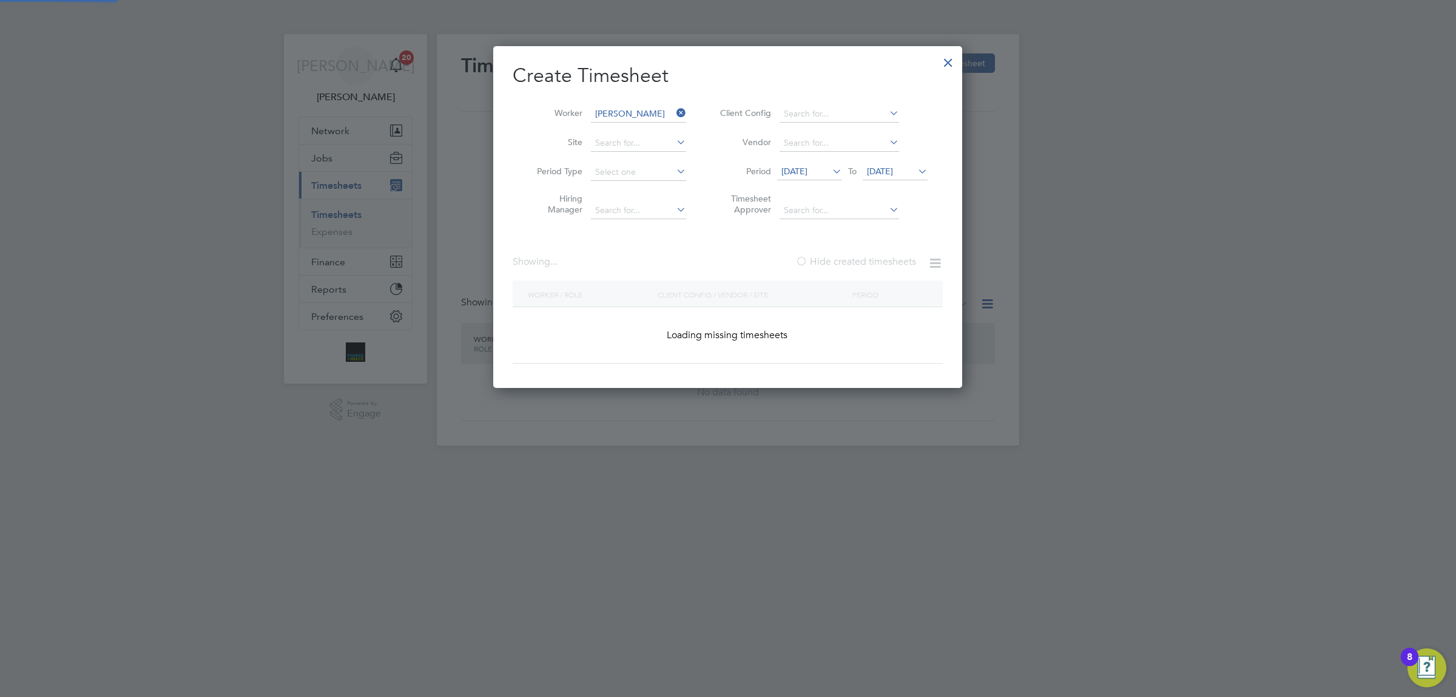
scroll to position [341, 469]
click at [893, 170] on span "[DATE]" at bounding box center [880, 171] width 26 height 11
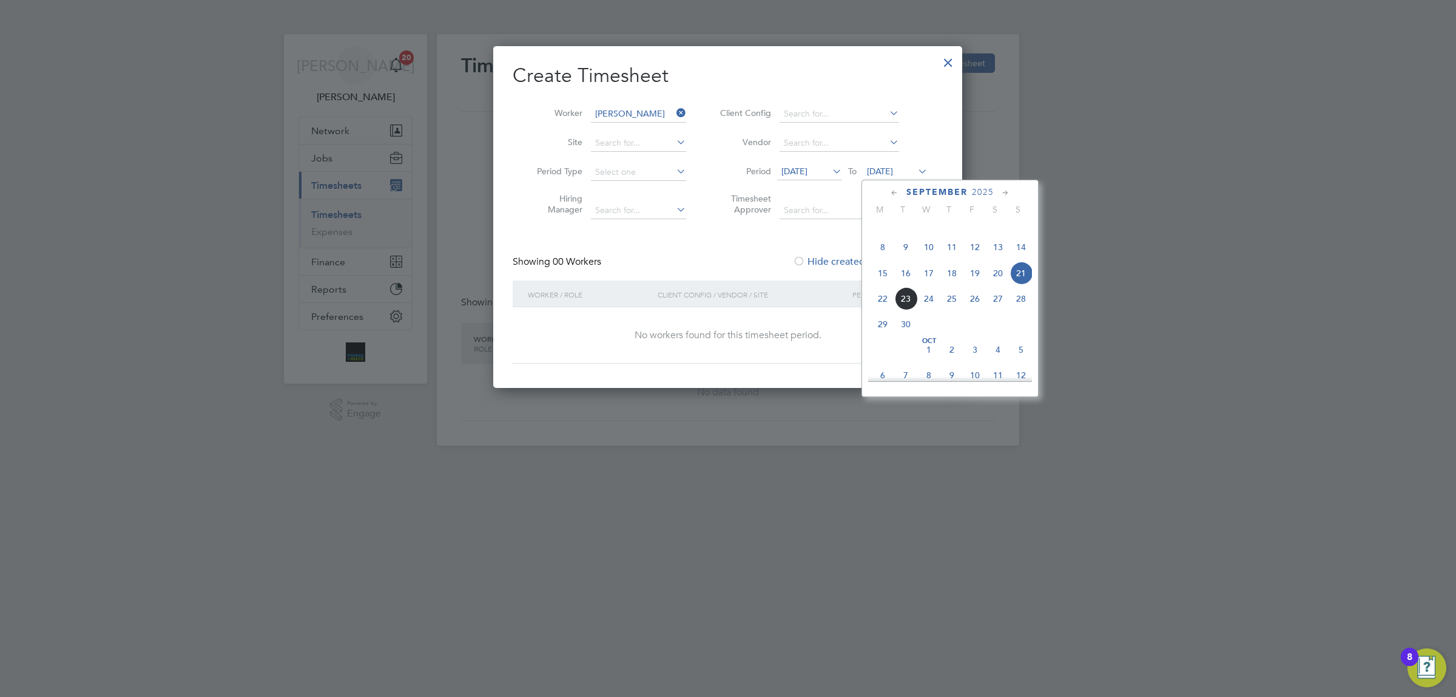
click at [1022, 285] on span "21" at bounding box center [1021, 273] width 23 height 23
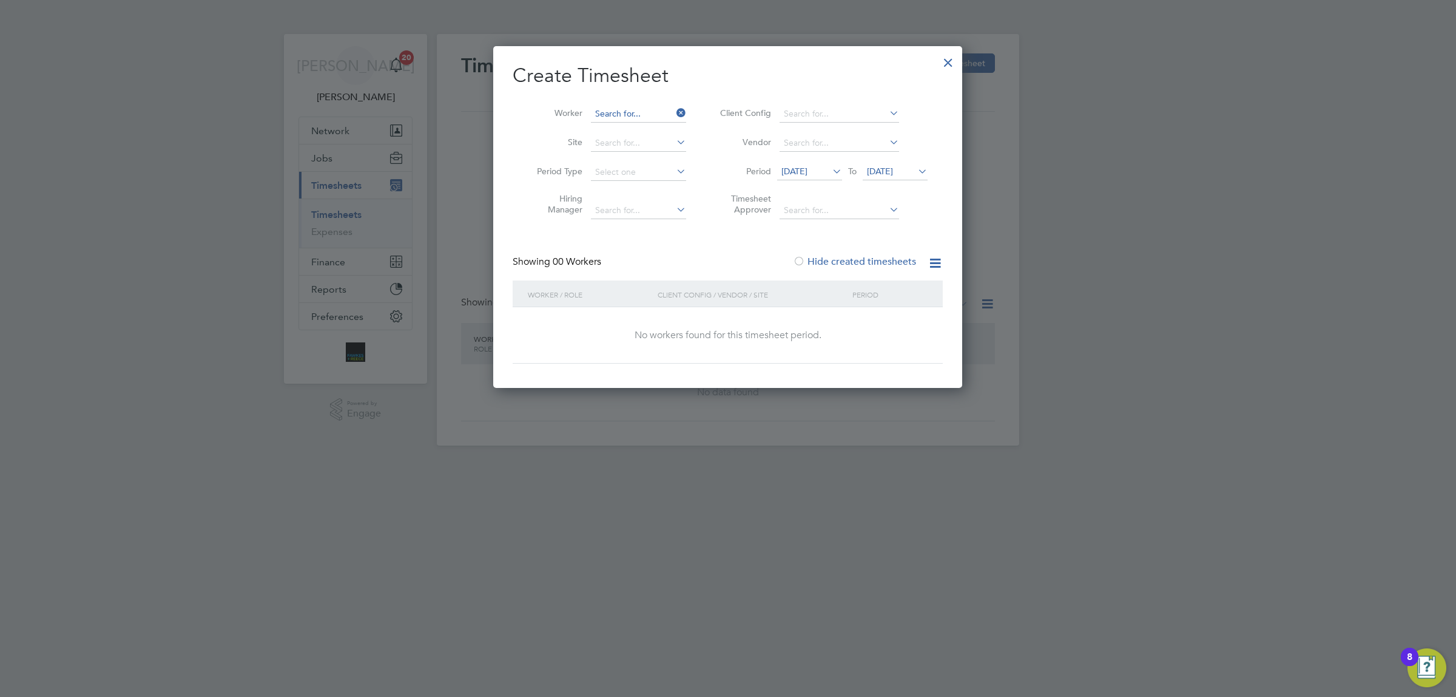
click at [616, 114] on input at bounding box center [638, 114] width 95 height 17
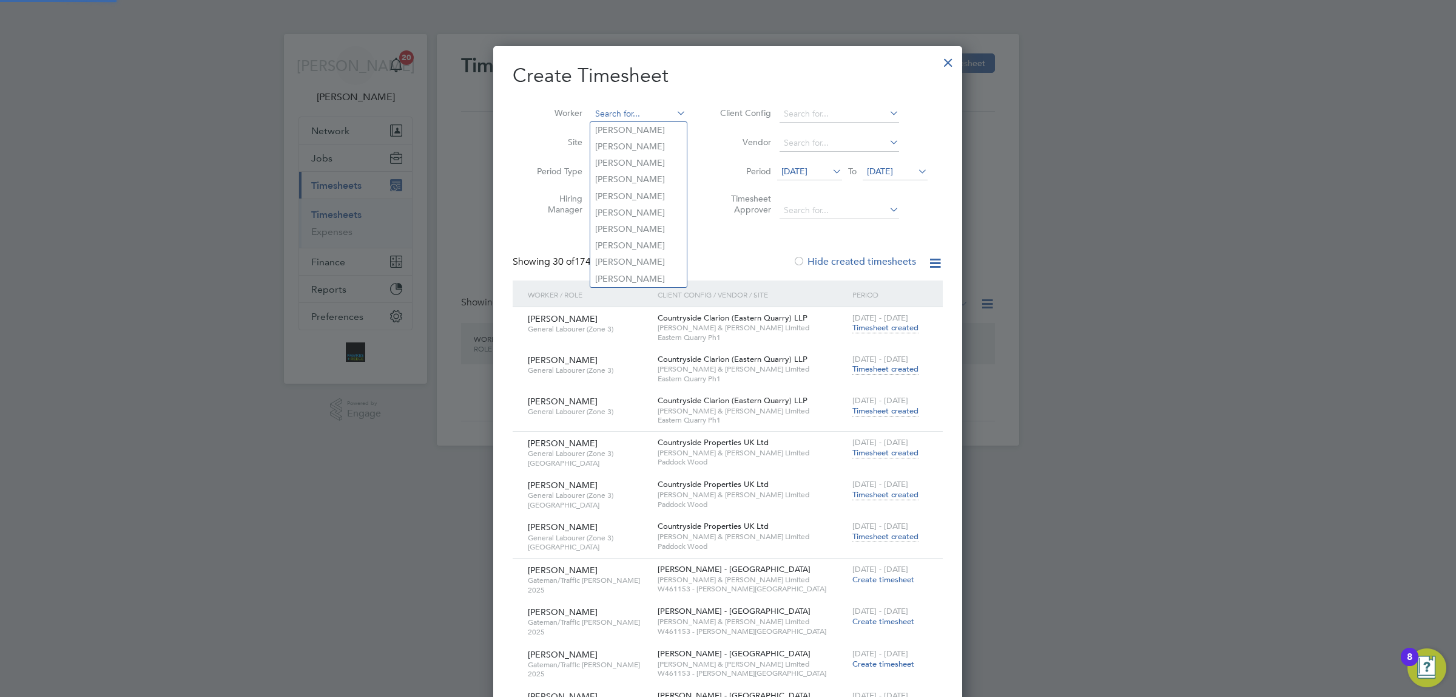
scroll to position [4273, 469]
click at [629, 174] on li "Stef an Roots" at bounding box center [638, 179] width 96 height 16
type input "[PERSON_NAME]"
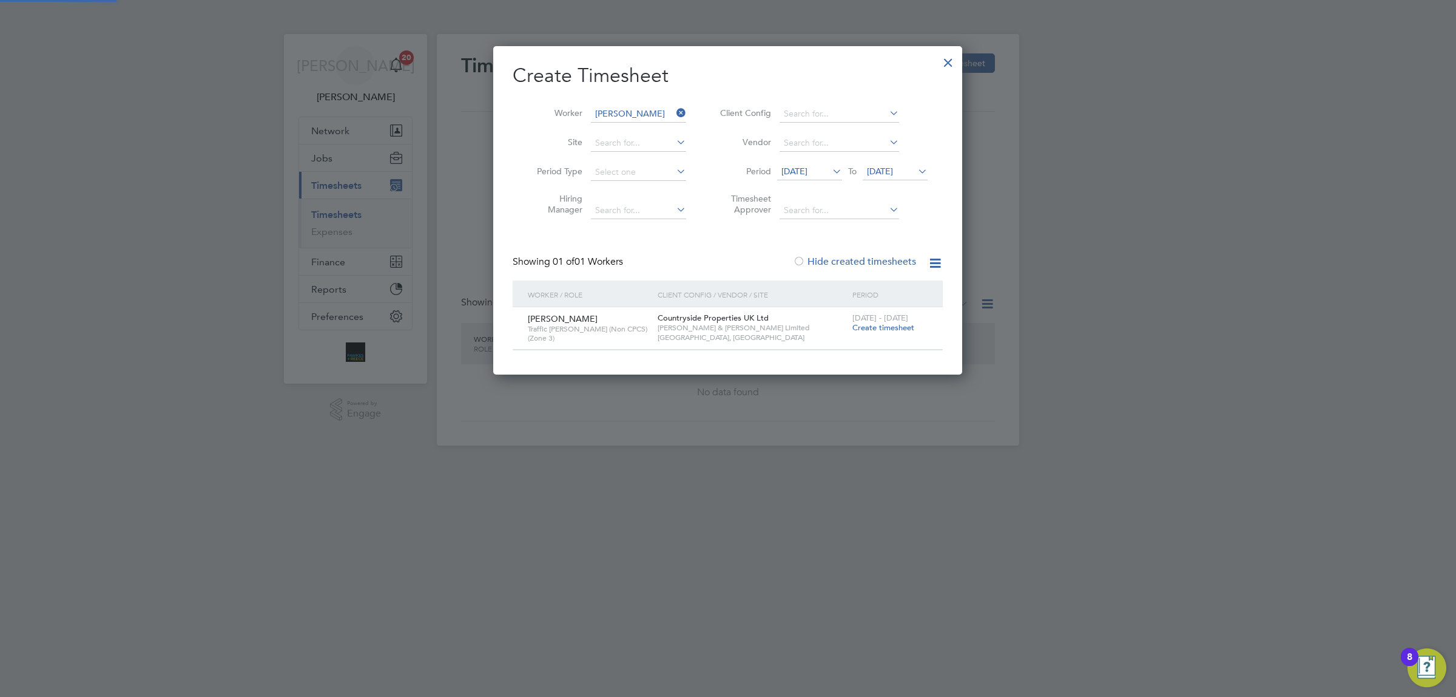
scroll to position [6, 5]
drag, startPoint x: 678, startPoint y: 109, endPoint x: 374, endPoint y: 238, distance: 330.1
click at [674, 109] on icon at bounding box center [674, 112] width 0 height 17
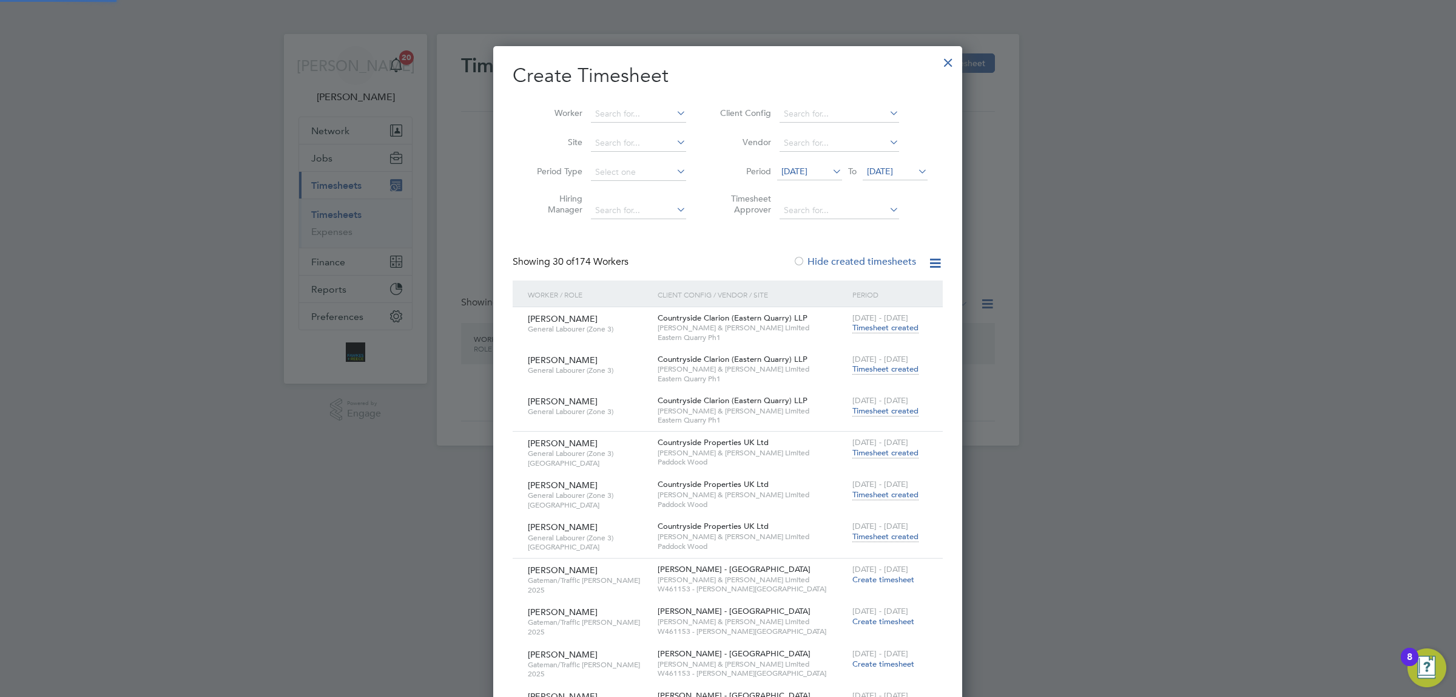
scroll to position [4273, 469]
click at [606, 107] on input at bounding box center [638, 114] width 95 height 17
click at [639, 178] on li "[PERSON_NAME] [PERSON_NAME]" at bounding box center [638, 179] width 96 height 16
type input "[PERSON_NAME]"
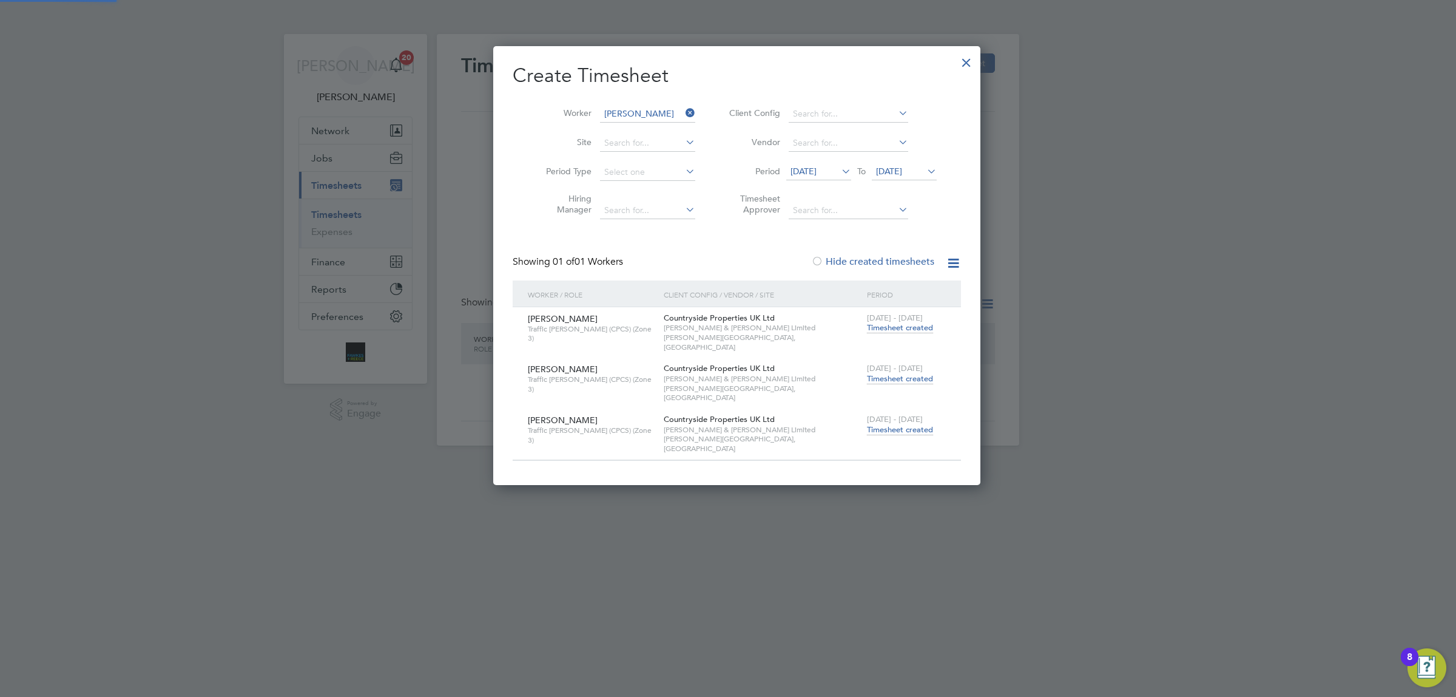
scroll to position [410, 469]
click at [885, 424] on span "Timesheet created" at bounding box center [900, 429] width 66 height 11
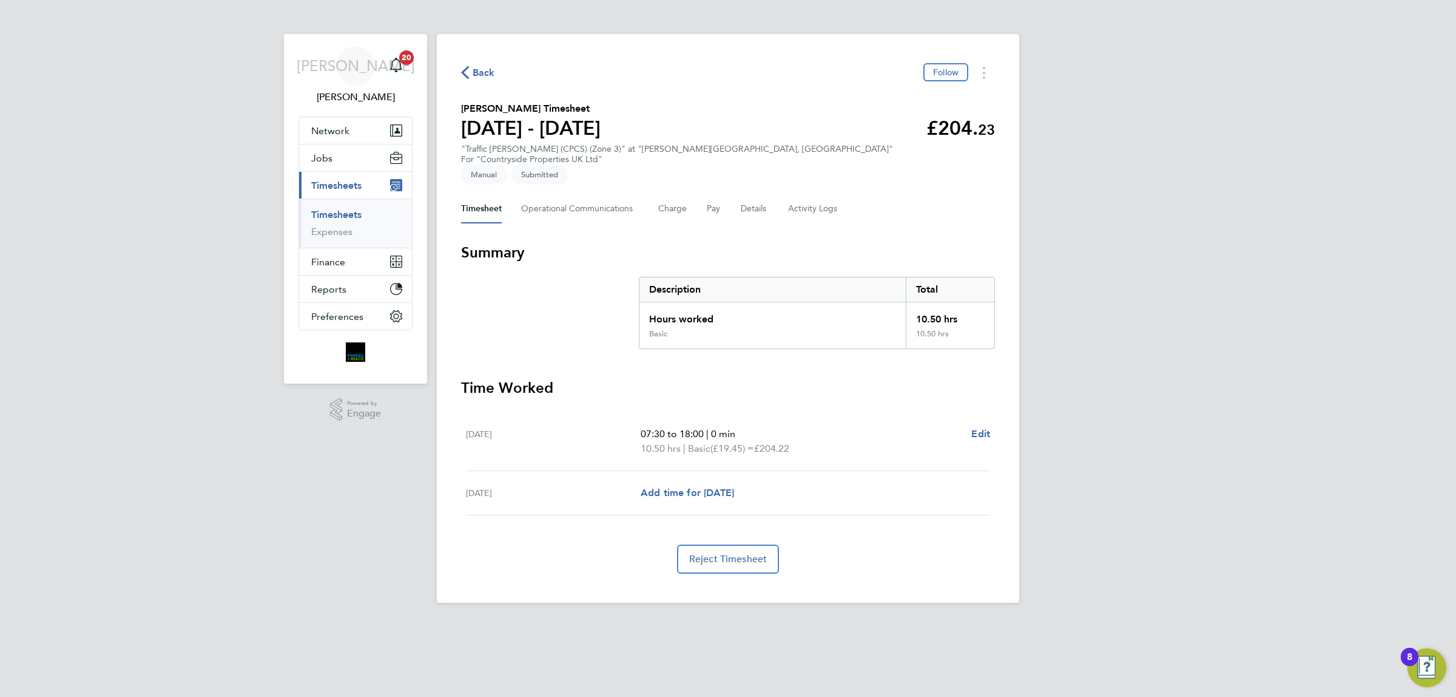
click at [478, 70] on span "Back" at bounding box center [484, 73] width 22 height 15
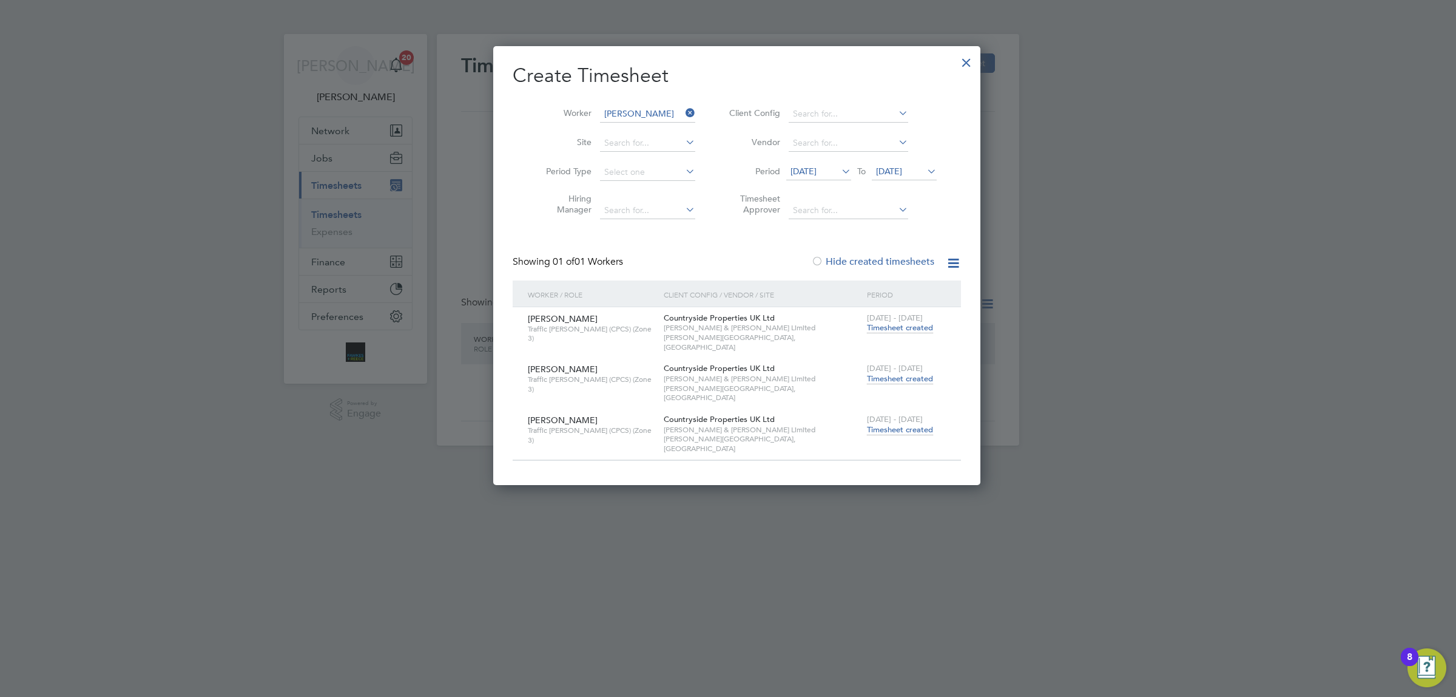
click at [683, 110] on icon at bounding box center [683, 112] width 0 height 17
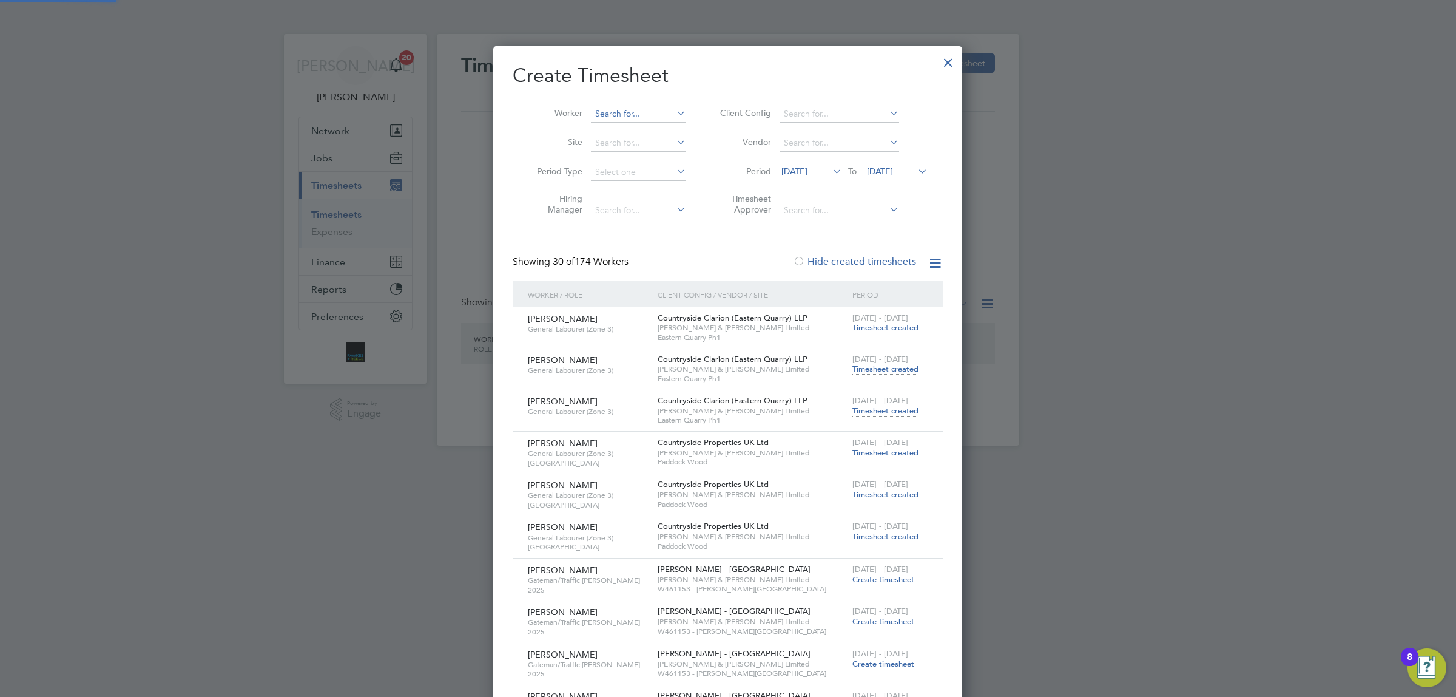
click at [613, 108] on input at bounding box center [638, 114] width 95 height 17
click at [617, 112] on input at bounding box center [638, 114] width 95 height 17
click at [647, 166] on li "[PERSON_NAME] rris" at bounding box center [673, 163] width 167 height 16
type input "[PERSON_NAME]"
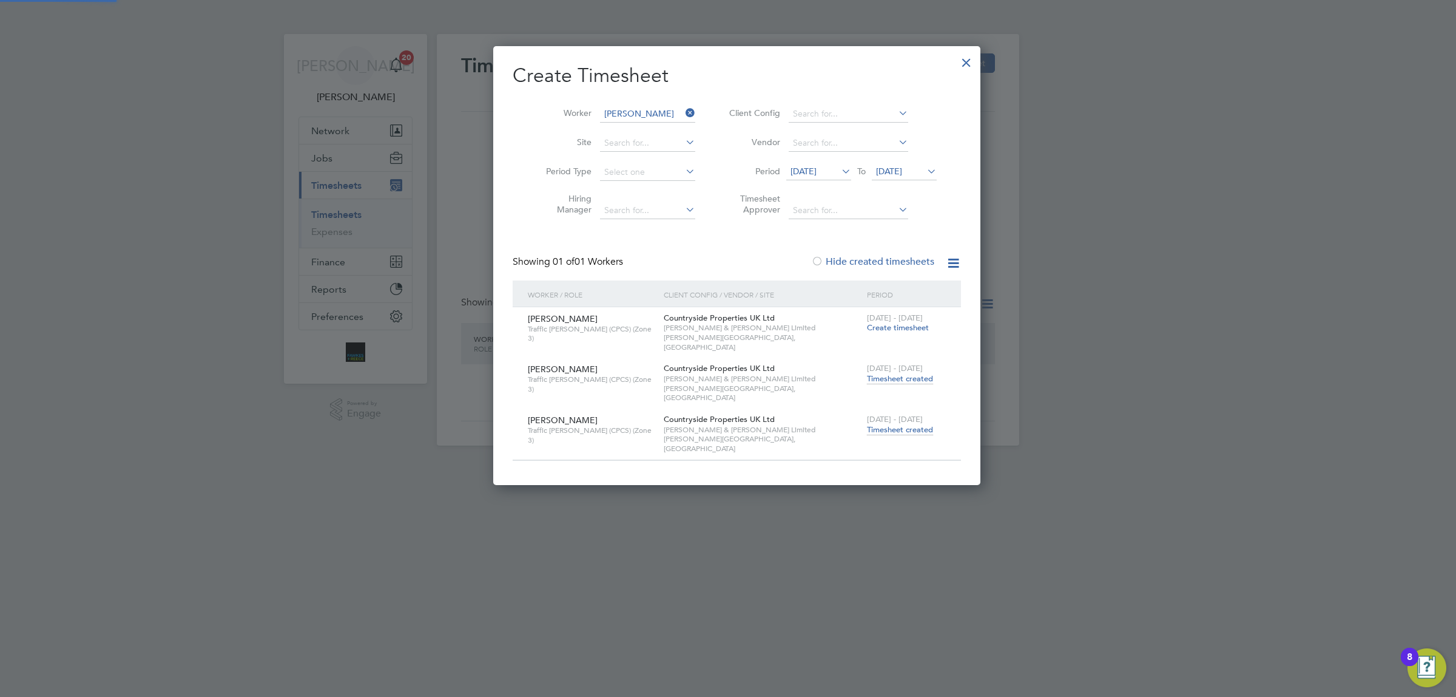
scroll to position [410, 469]
click at [904, 424] on span "Timesheet created" at bounding box center [900, 429] width 66 height 11
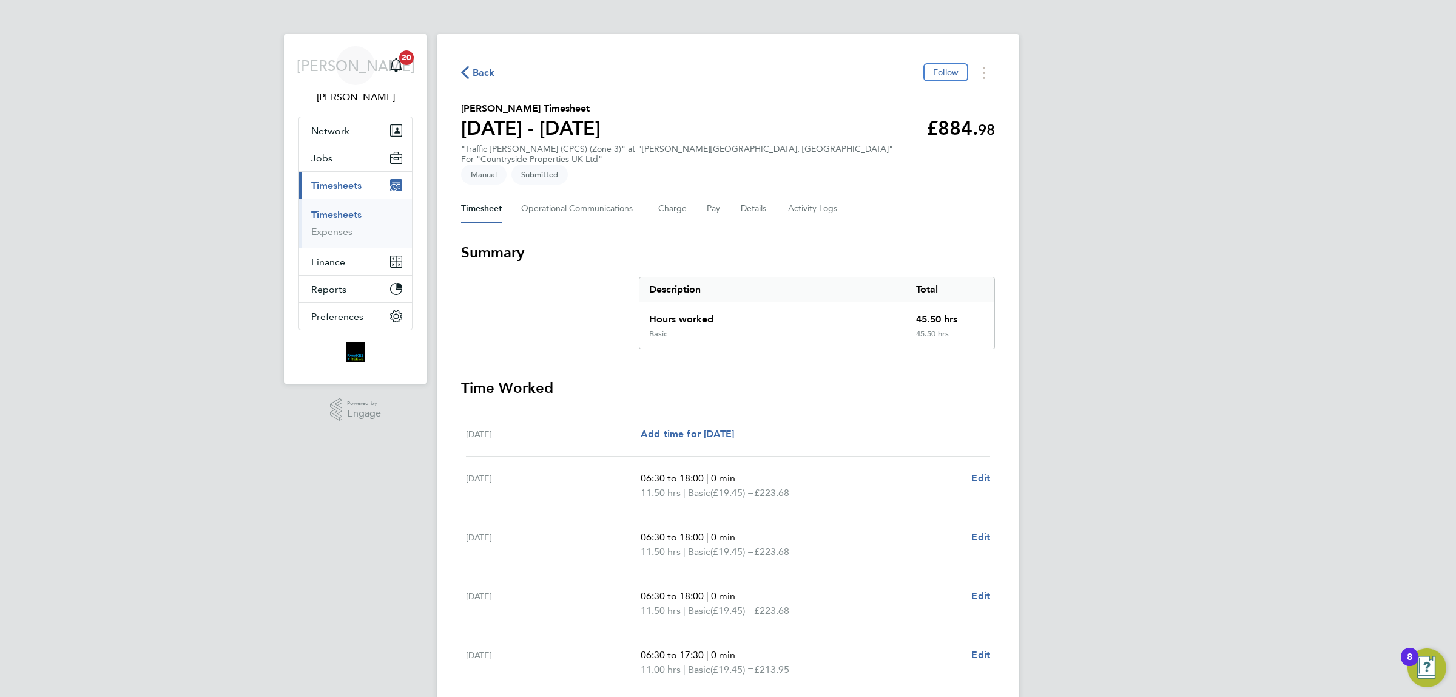
click at [479, 63] on div "Back Follow" at bounding box center [728, 72] width 534 height 19
click at [479, 69] on span "Back" at bounding box center [484, 73] width 22 height 15
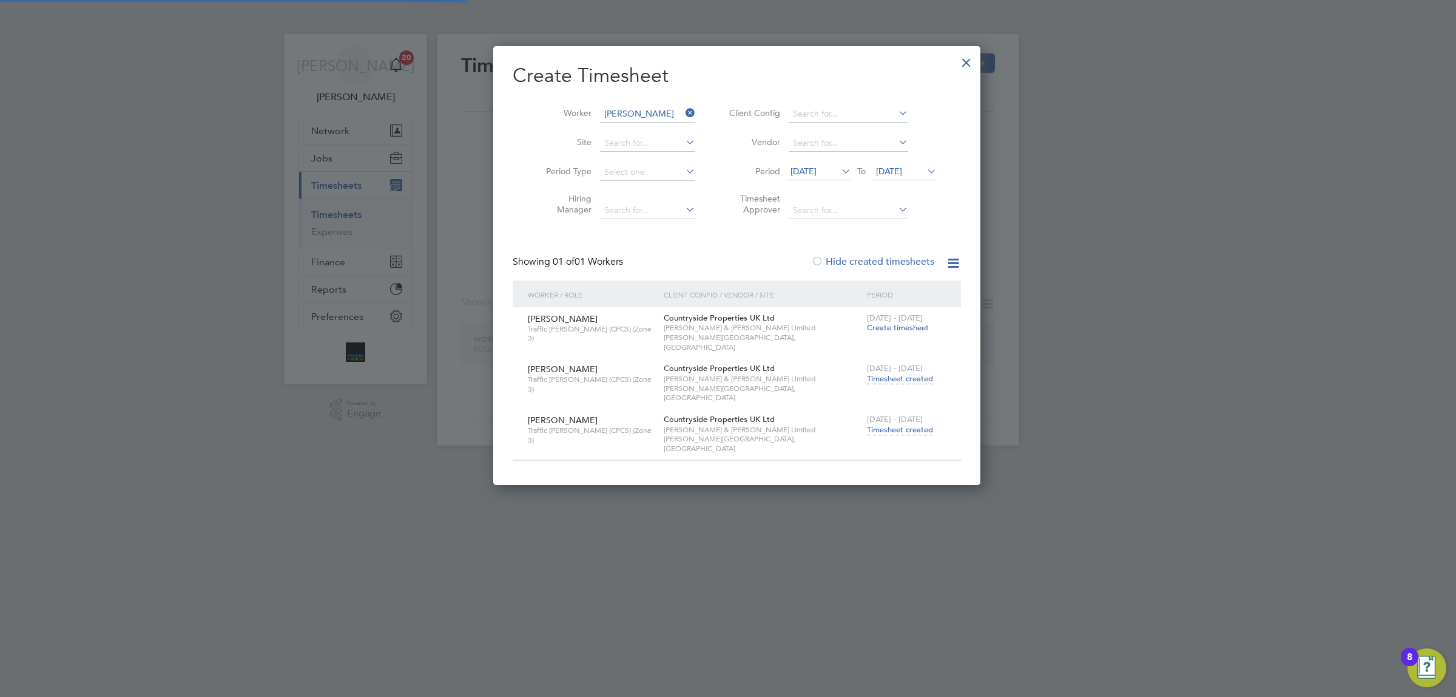
scroll to position [410, 469]
click at [629, 106] on input at bounding box center [647, 114] width 95 height 17
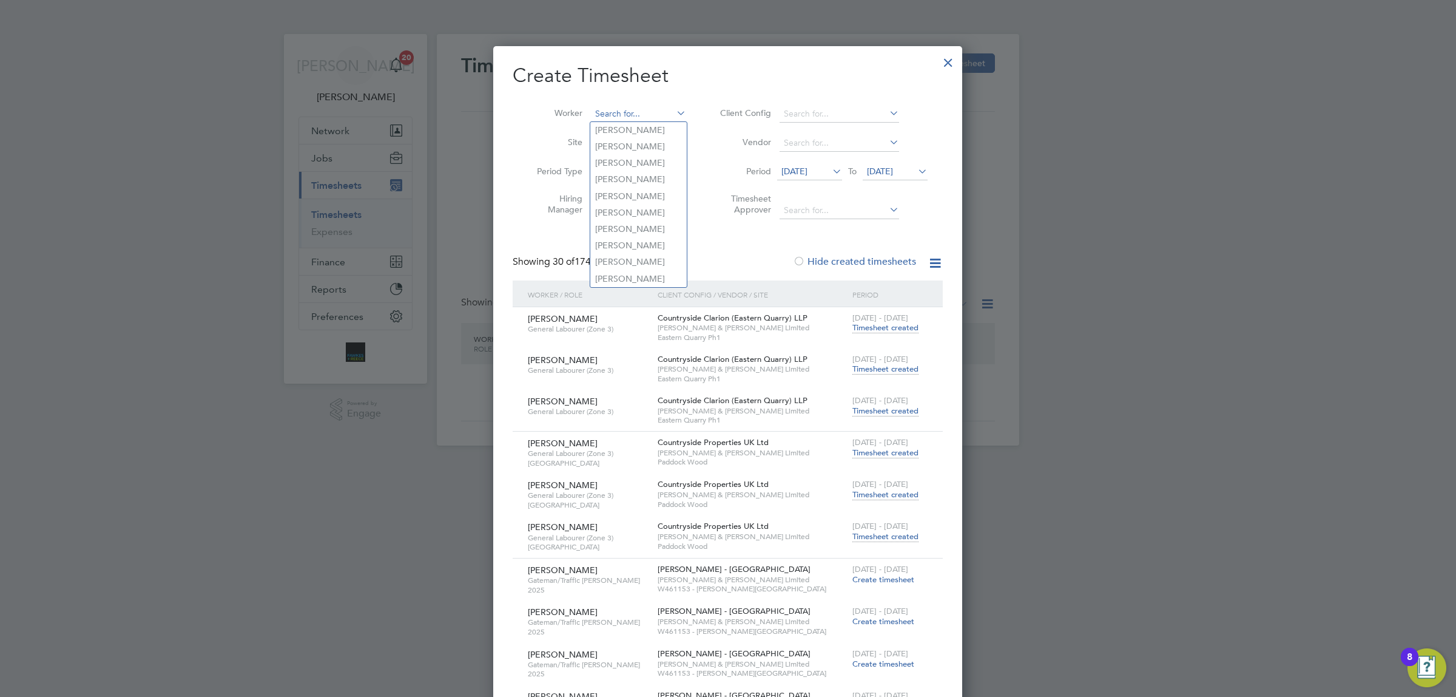
scroll to position [4273, 469]
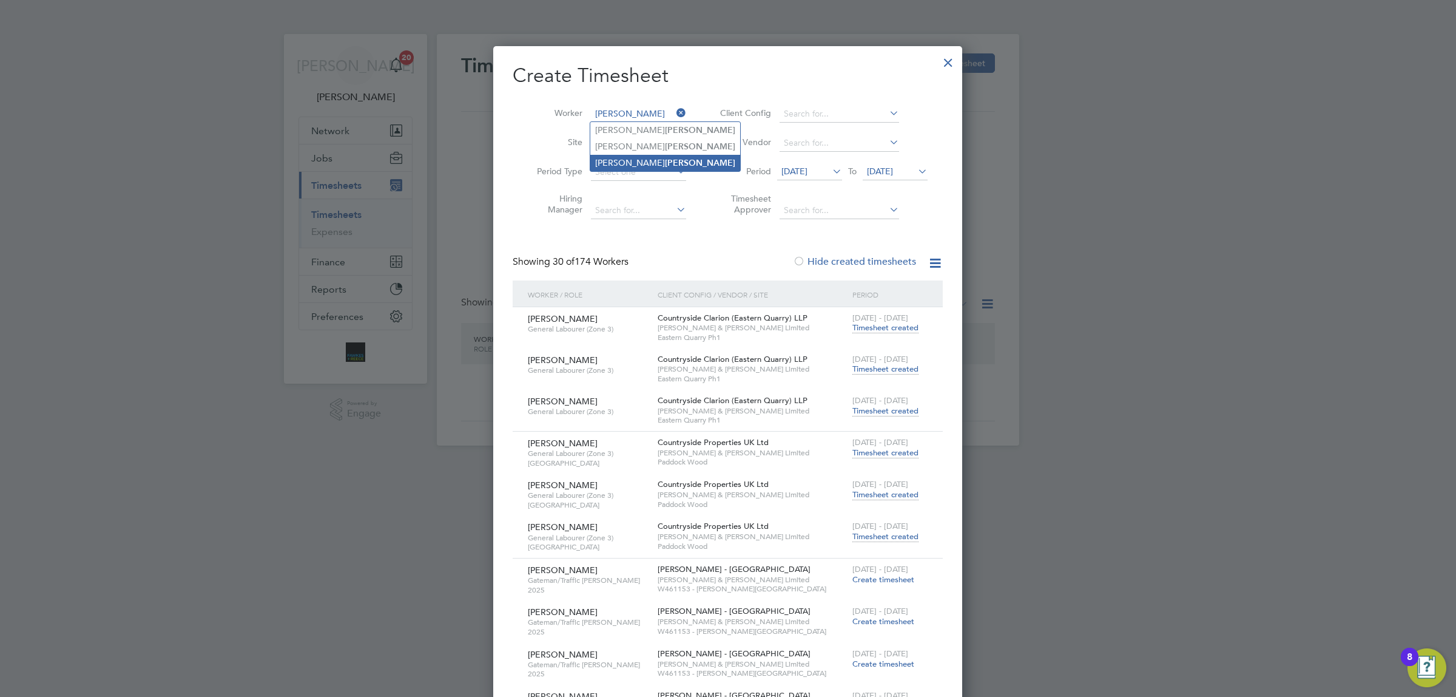
click at [653, 167] on li "[PERSON_NAME]" at bounding box center [665, 163] width 150 height 16
type input "[PERSON_NAME]"
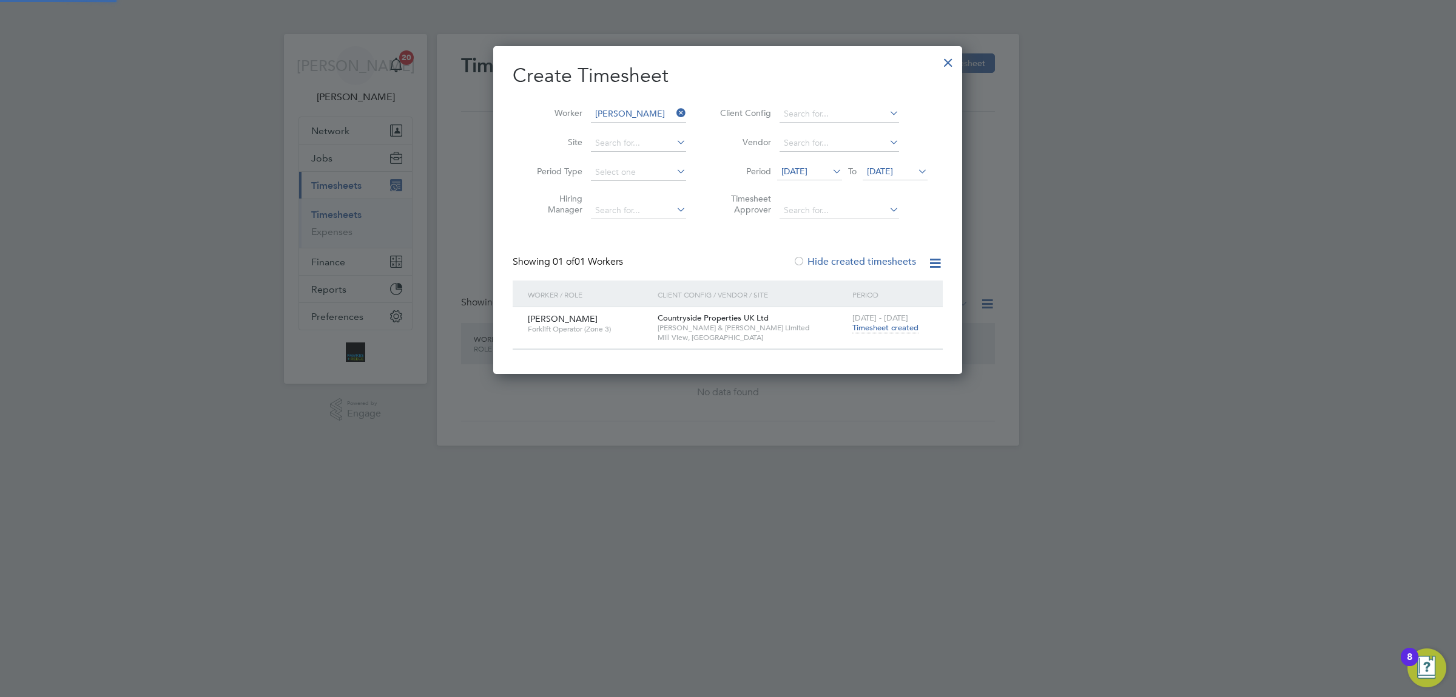
scroll to position [328, 469]
click at [880, 326] on span "Timesheet created" at bounding box center [886, 327] width 66 height 11
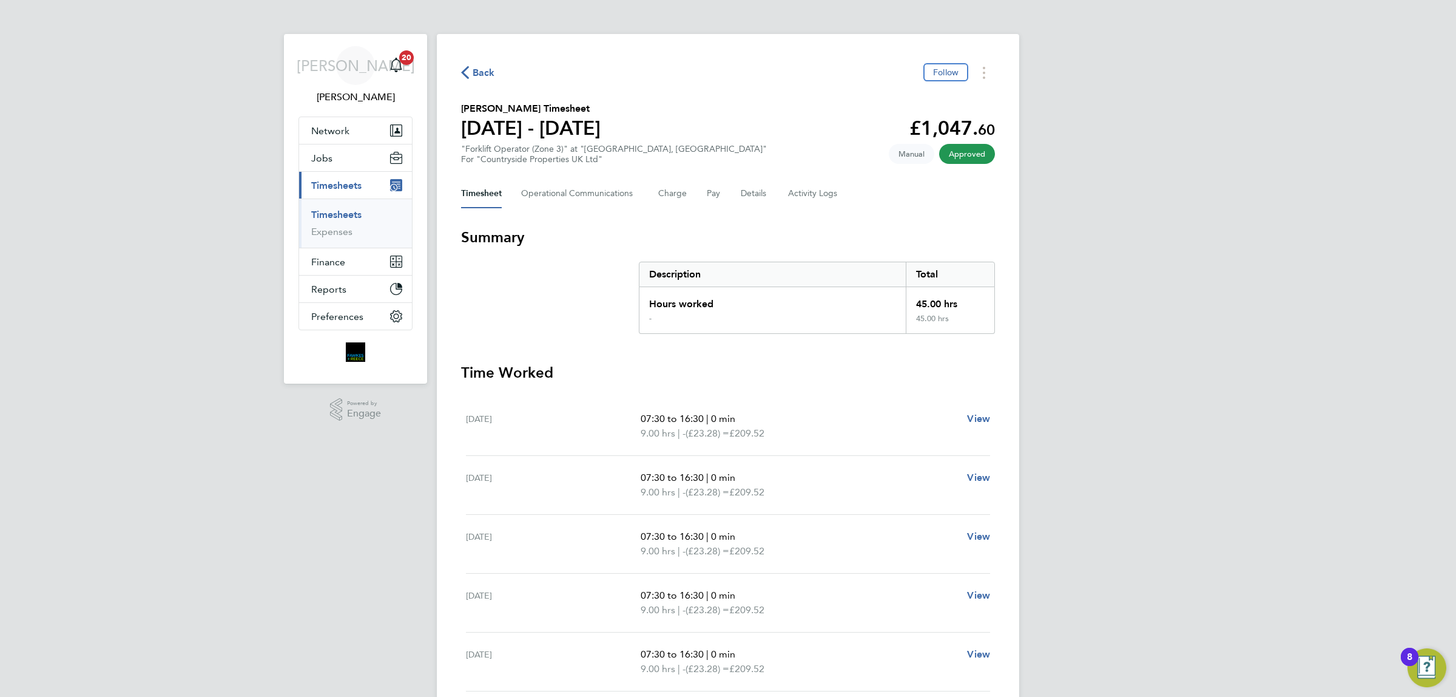
click at [487, 66] on span "Back" at bounding box center [484, 73] width 22 height 15
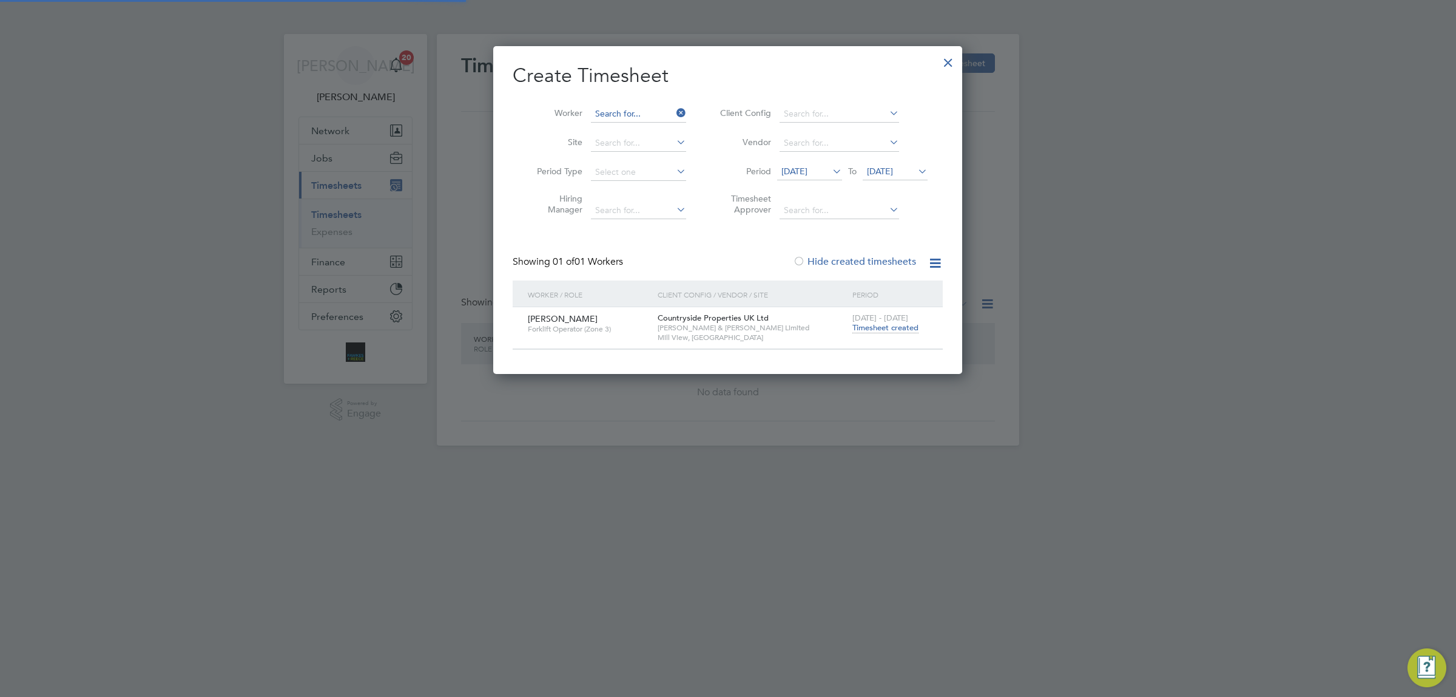
scroll to position [341, 469]
click at [656, 106] on input at bounding box center [638, 114] width 95 height 17
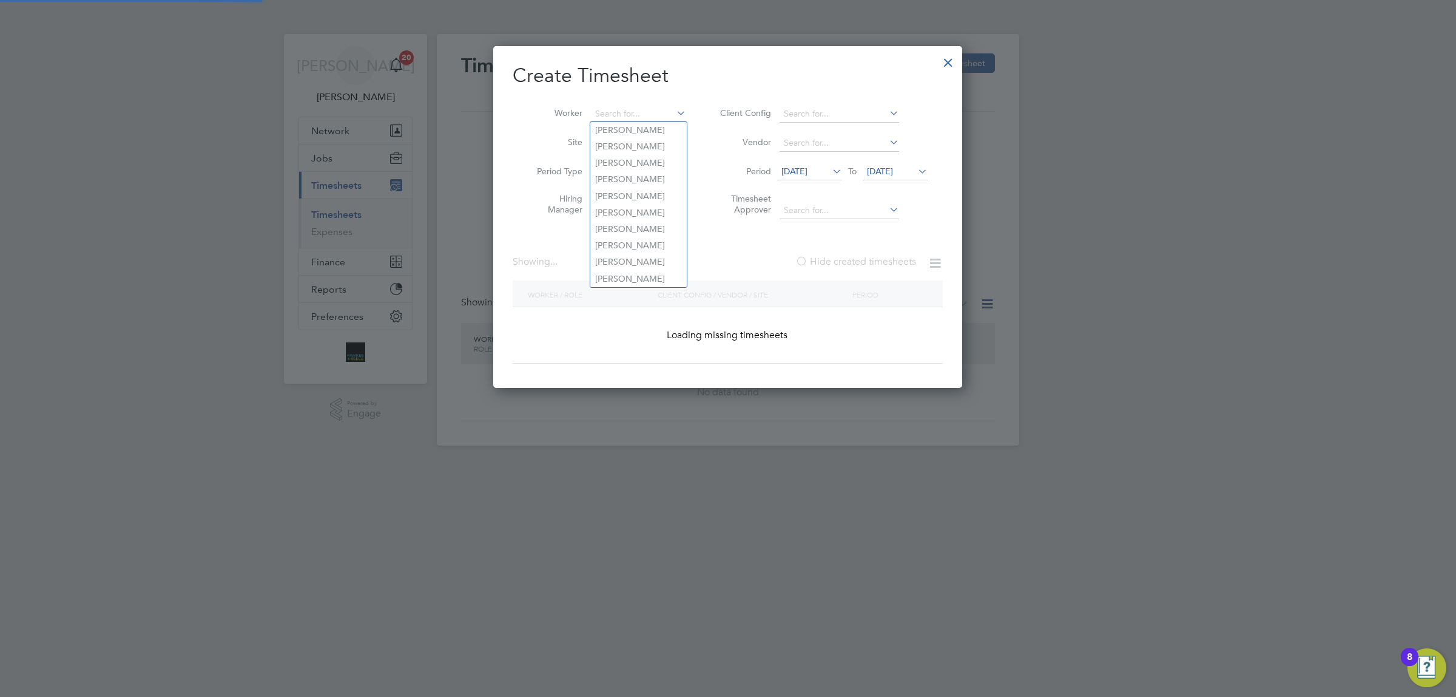
scroll to position [4273, 469]
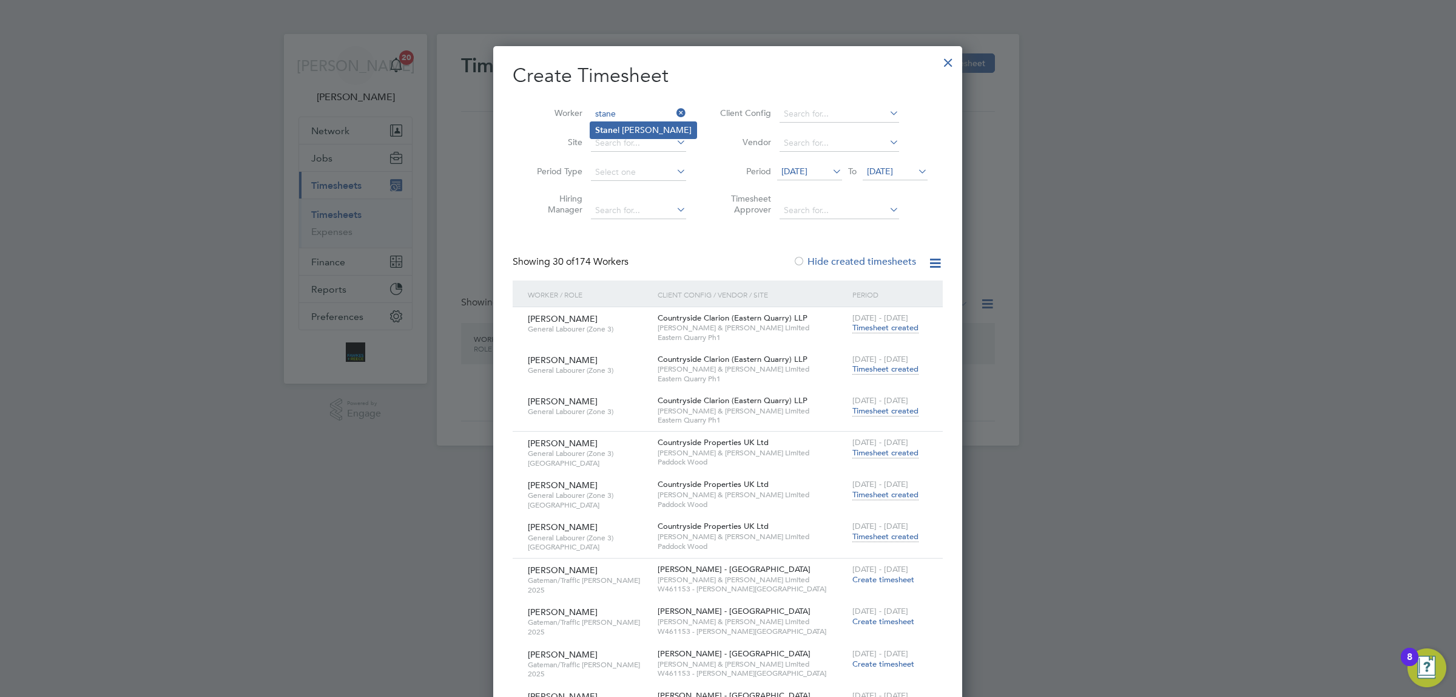
click at [660, 123] on li "Stane l [PERSON_NAME]" at bounding box center [643, 130] width 106 height 16
type input "[PERSON_NAME]"
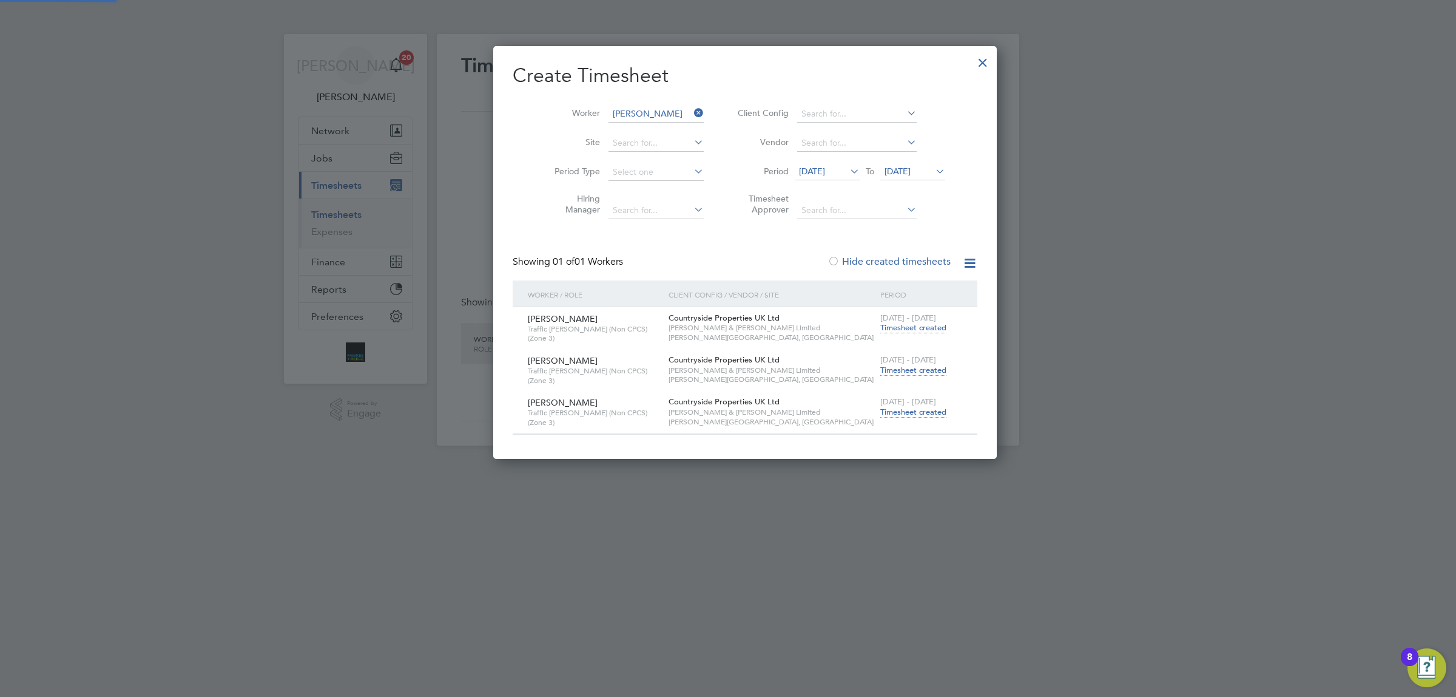
scroll to position [410, 469]
click at [880, 410] on span "Timesheet created" at bounding box center [913, 412] width 66 height 11
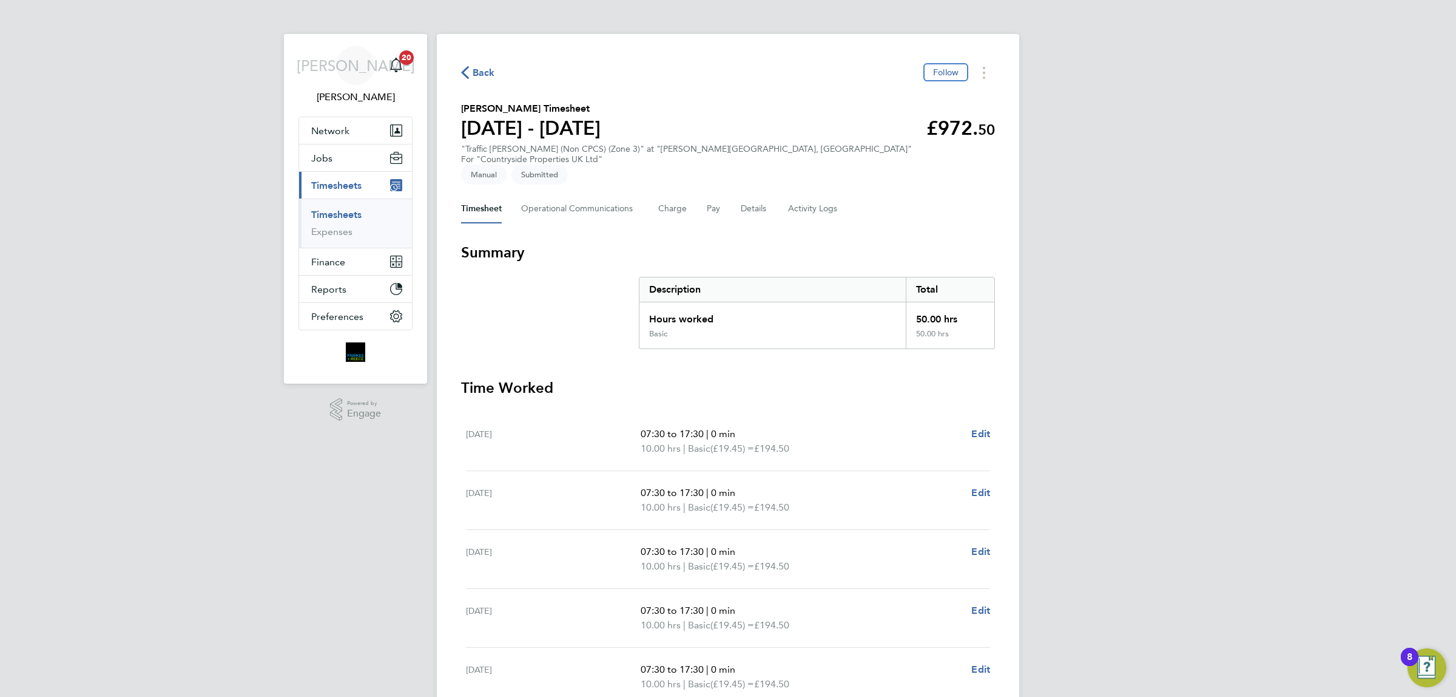
click at [475, 75] on span "Back" at bounding box center [484, 73] width 22 height 15
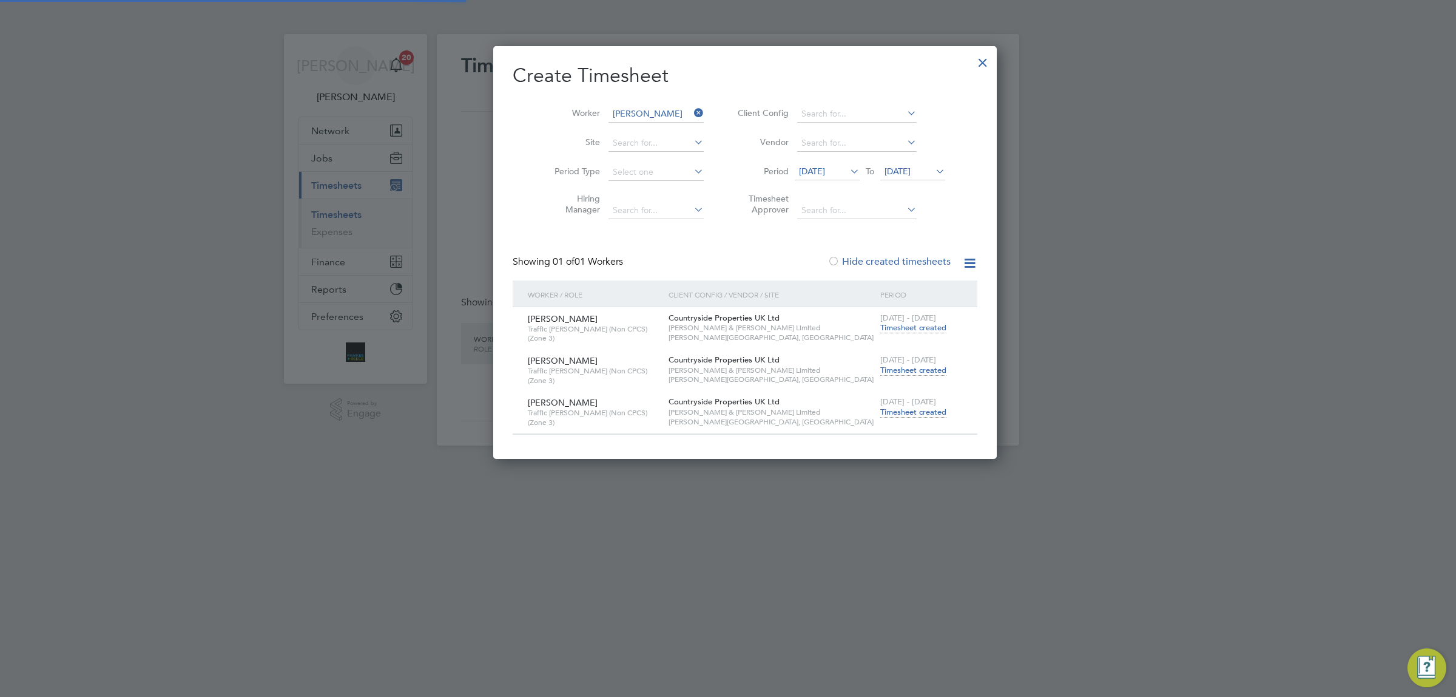
scroll to position [410, 469]
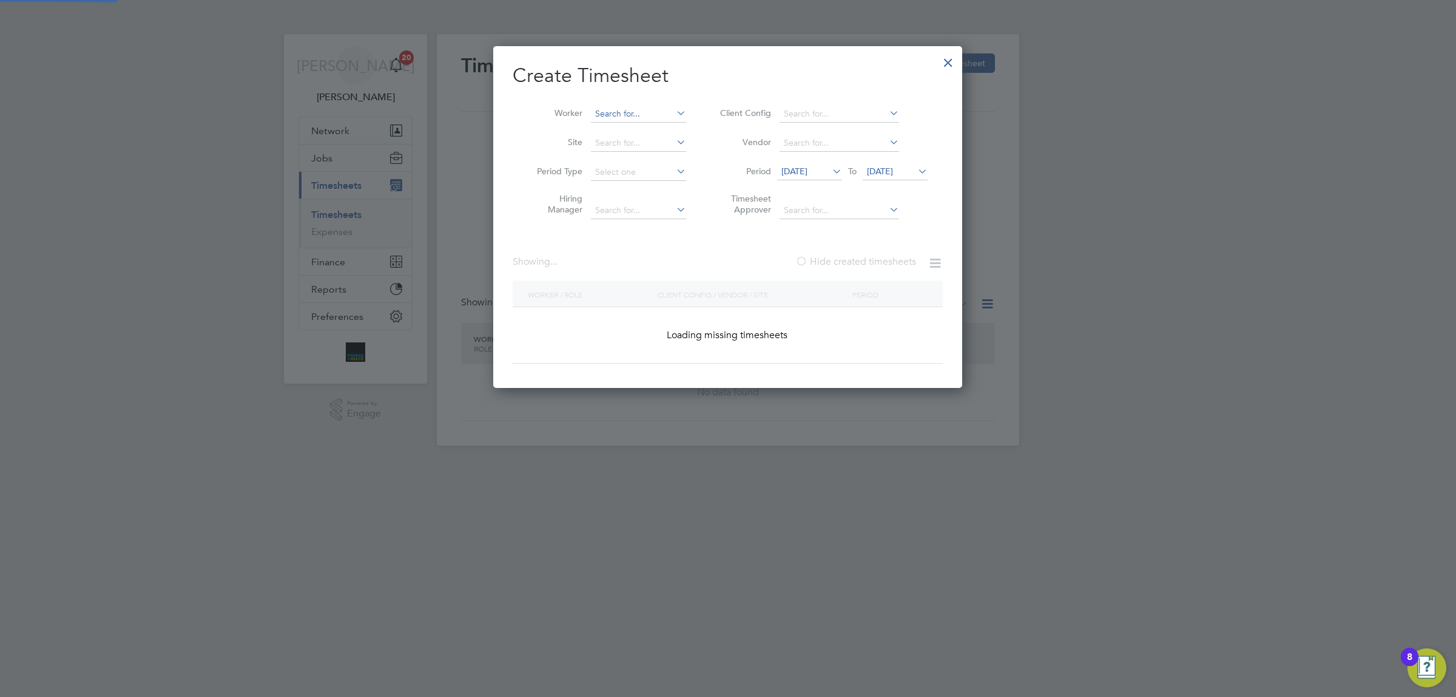
click at [604, 114] on input at bounding box center [638, 114] width 95 height 17
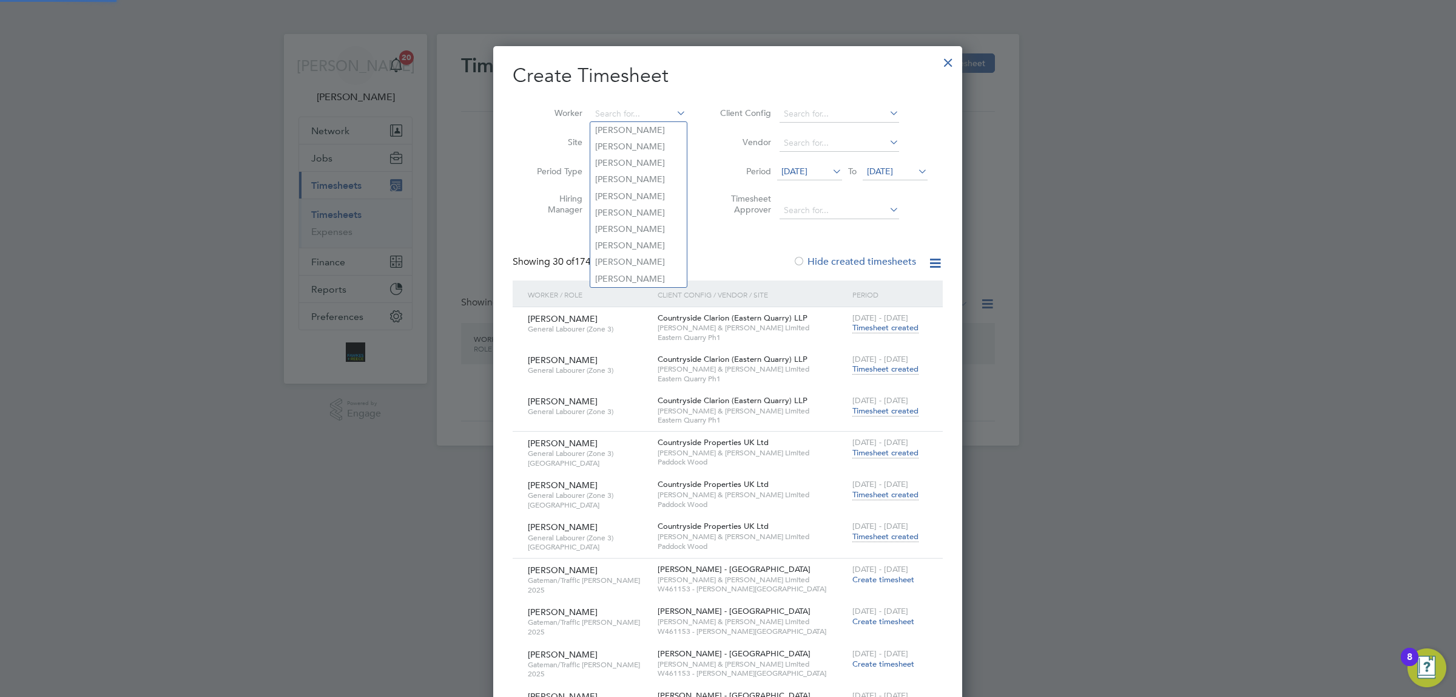
scroll to position [4273, 469]
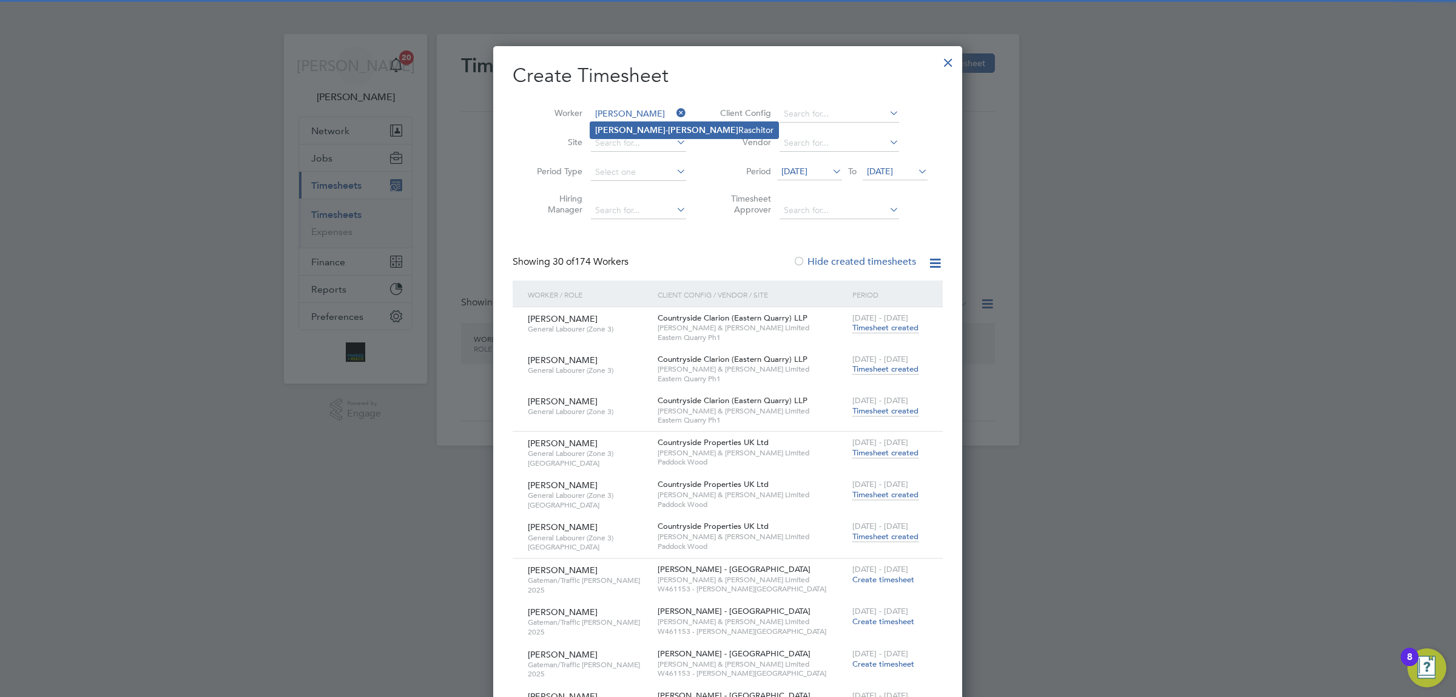
click at [668, 131] on b "[PERSON_NAME]" at bounding box center [703, 130] width 70 height 10
type input "[PERSON_NAME]"
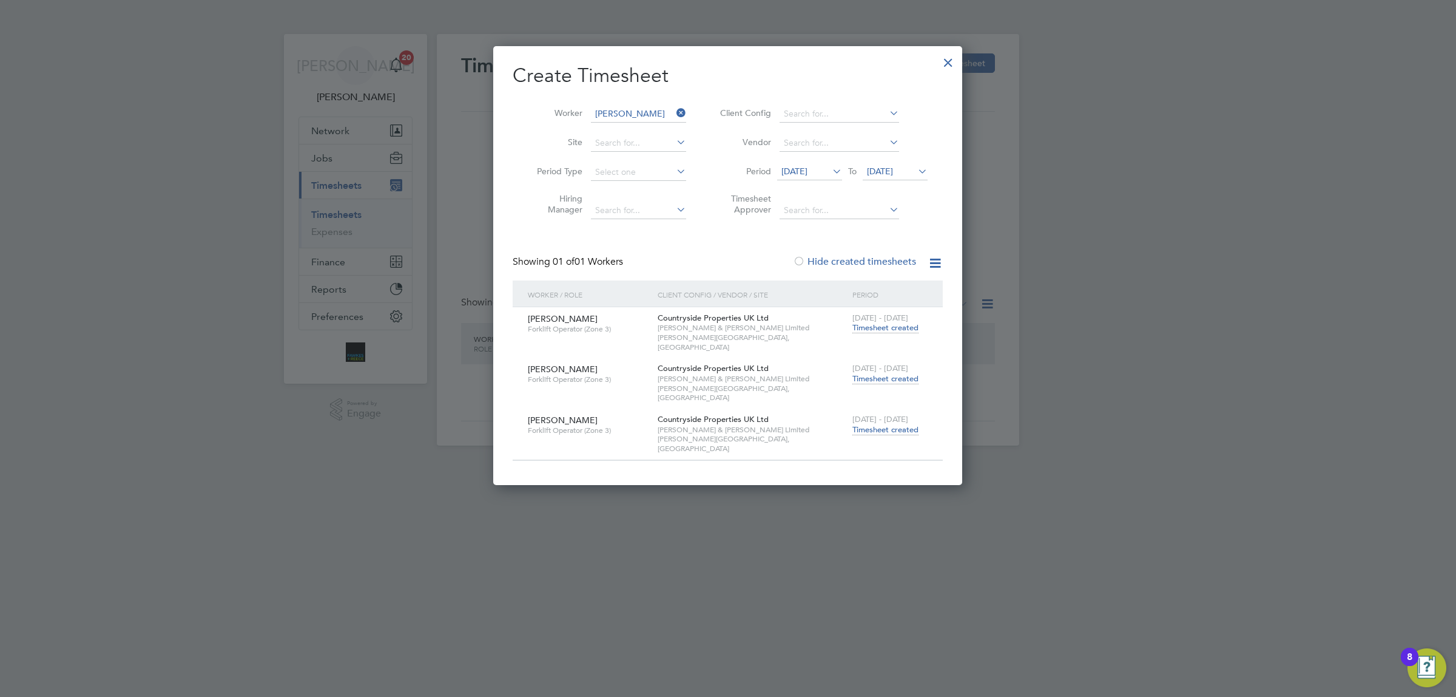
click at [872, 424] on span "Timesheet created" at bounding box center [886, 429] width 66 height 11
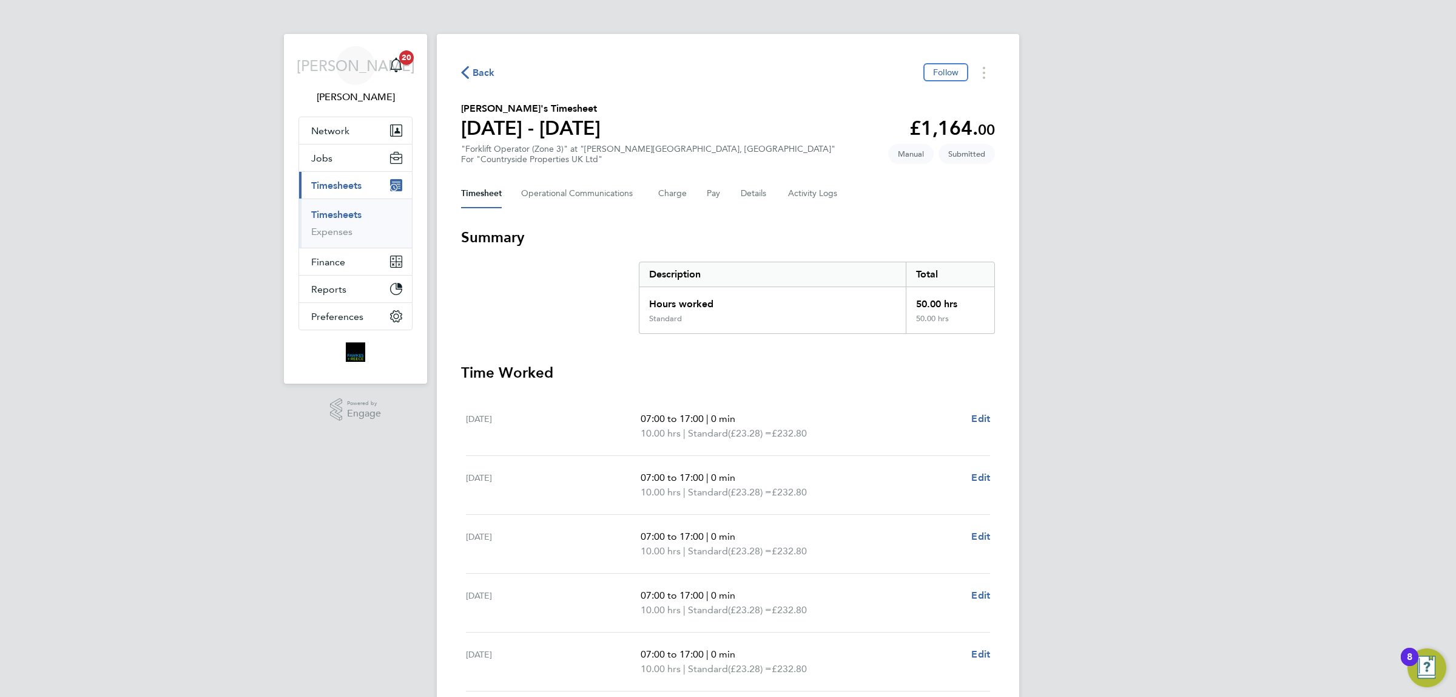
click at [481, 71] on span "Back" at bounding box center [484, 73] width 22 height 15
